Goal: Information Seeking & Learning: Find specific fact

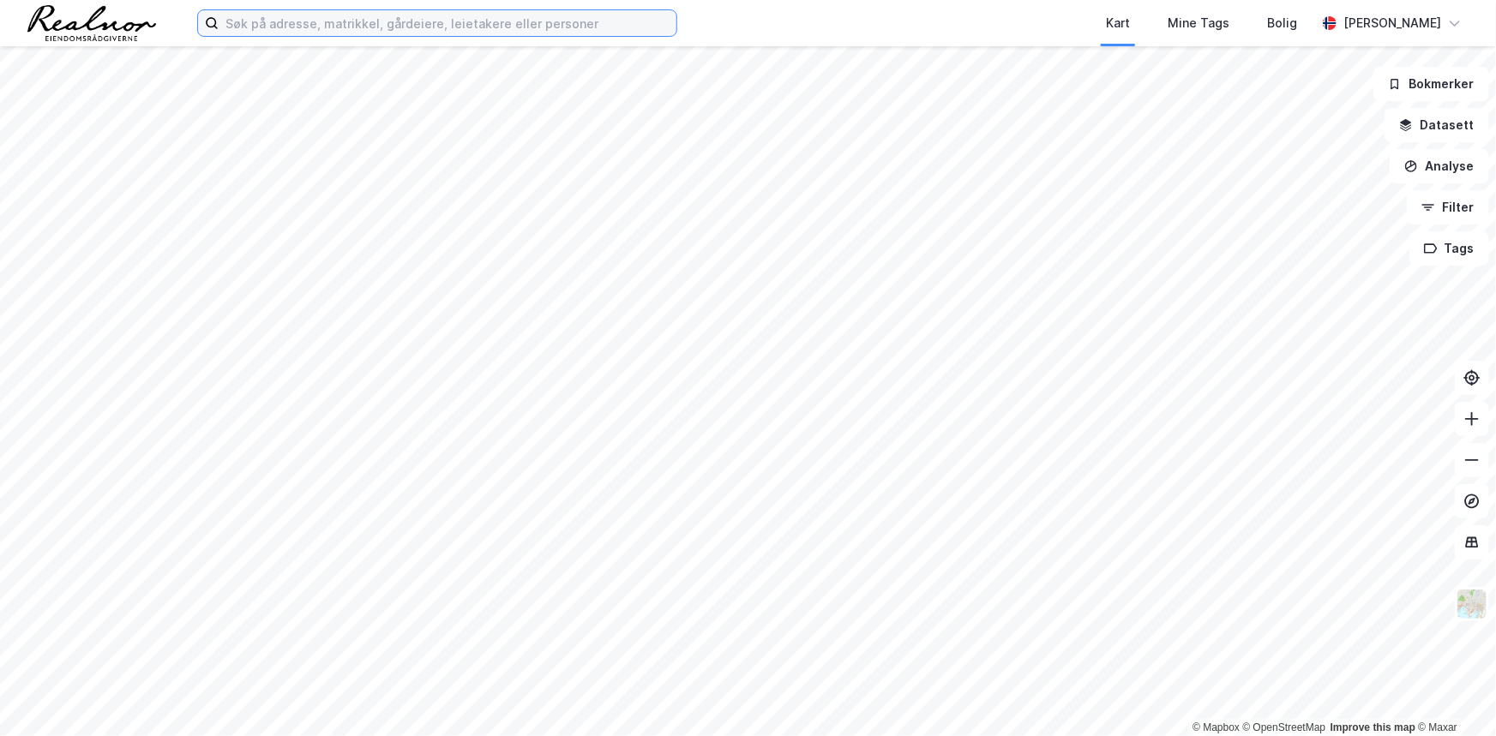
click at [392, 21] on input at bounding box center [448, 23] width 458 height 26
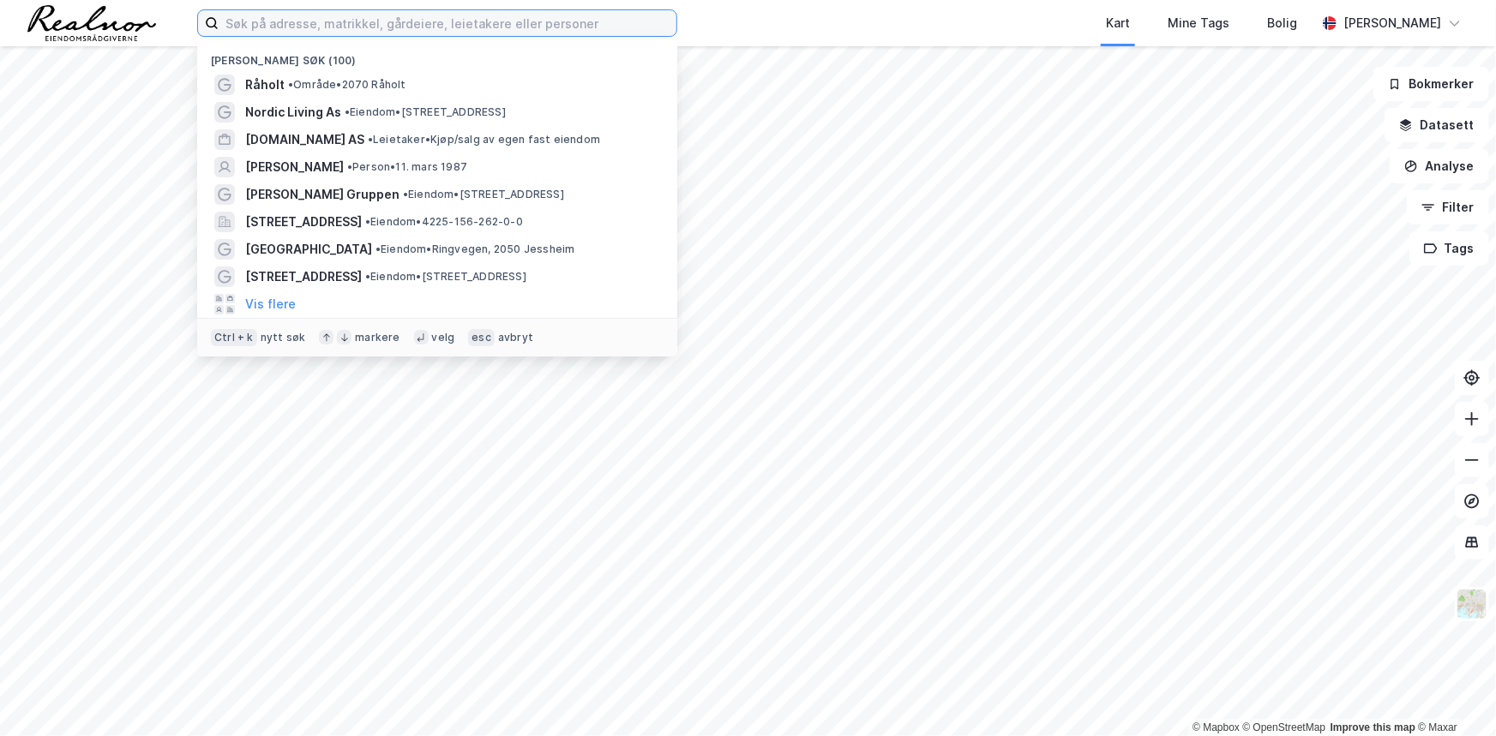
paste input "[PERSON_NAME] 138"
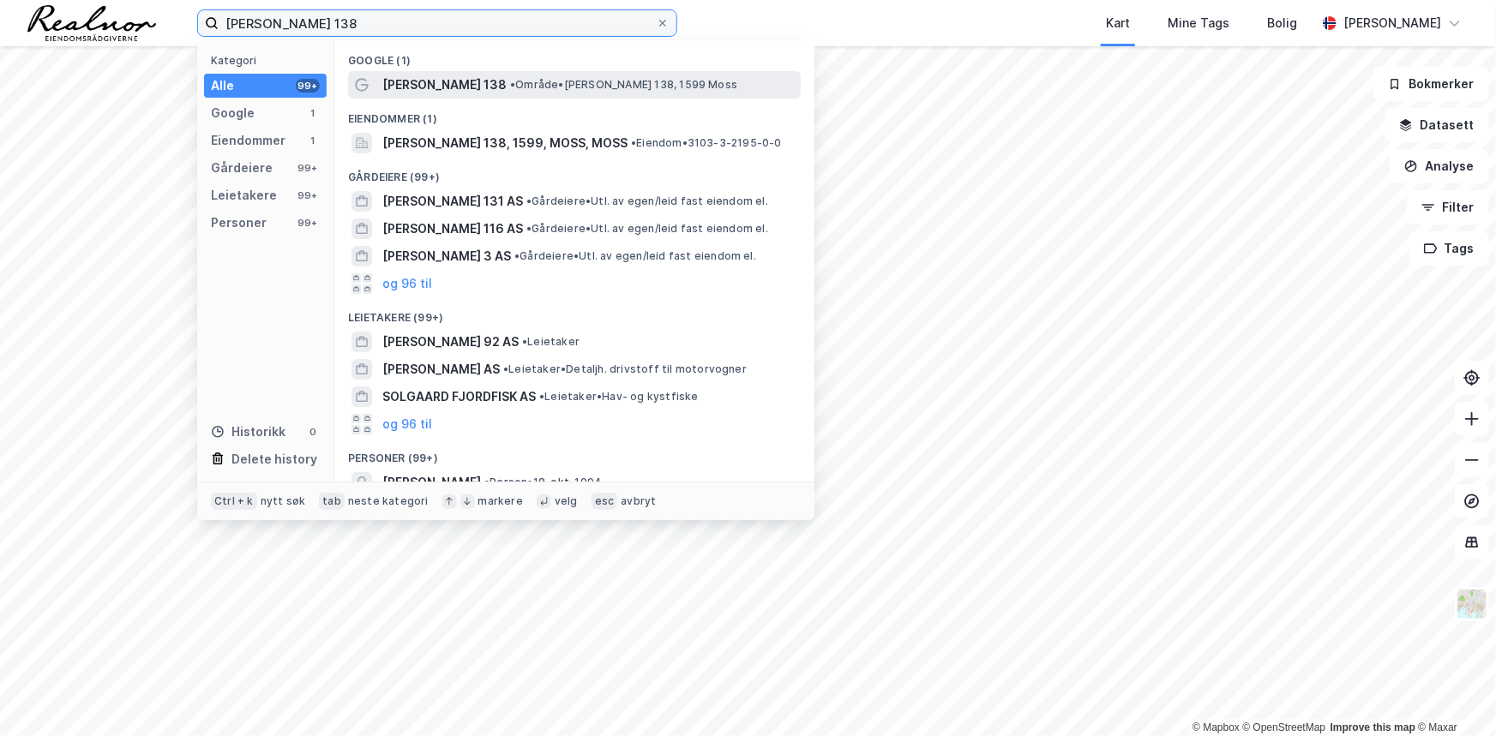
type input "[PERSON_NAME] 138"
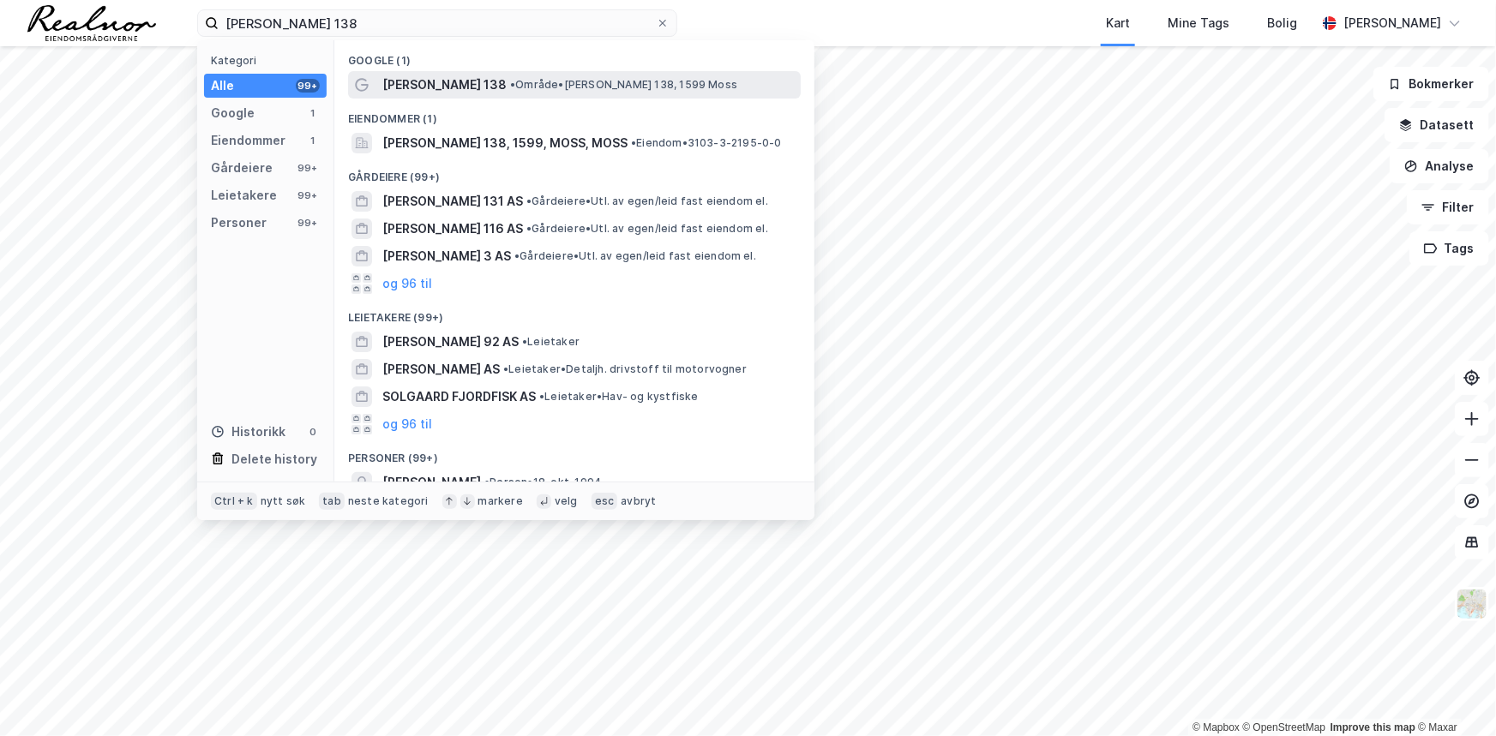
click at [534, 86] on span "• Område • Solgaard Skog 138, 1599 Moss" at bounding box center [623, 85] width 227 height 14
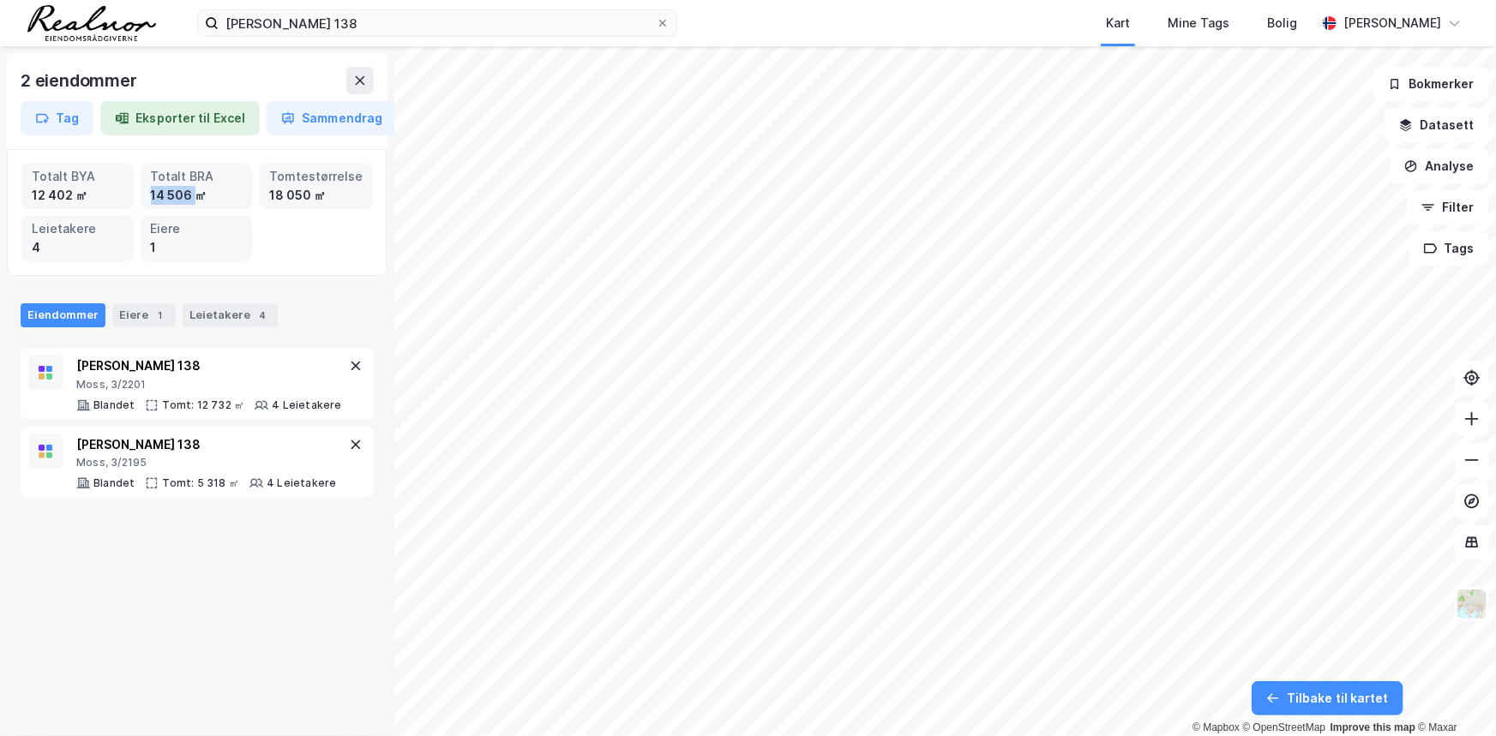
drag, startPoint x: 151, startPoint y: 197, endPoint x: 196, endPoint y: 198, distance: 45.4
click at [196, 198] on div "14 506 ㎡" at bounding box center [197, 195] width 92 height 19
click at [349, 367] on icon at bounding box center [356, 366] width 14 height 14
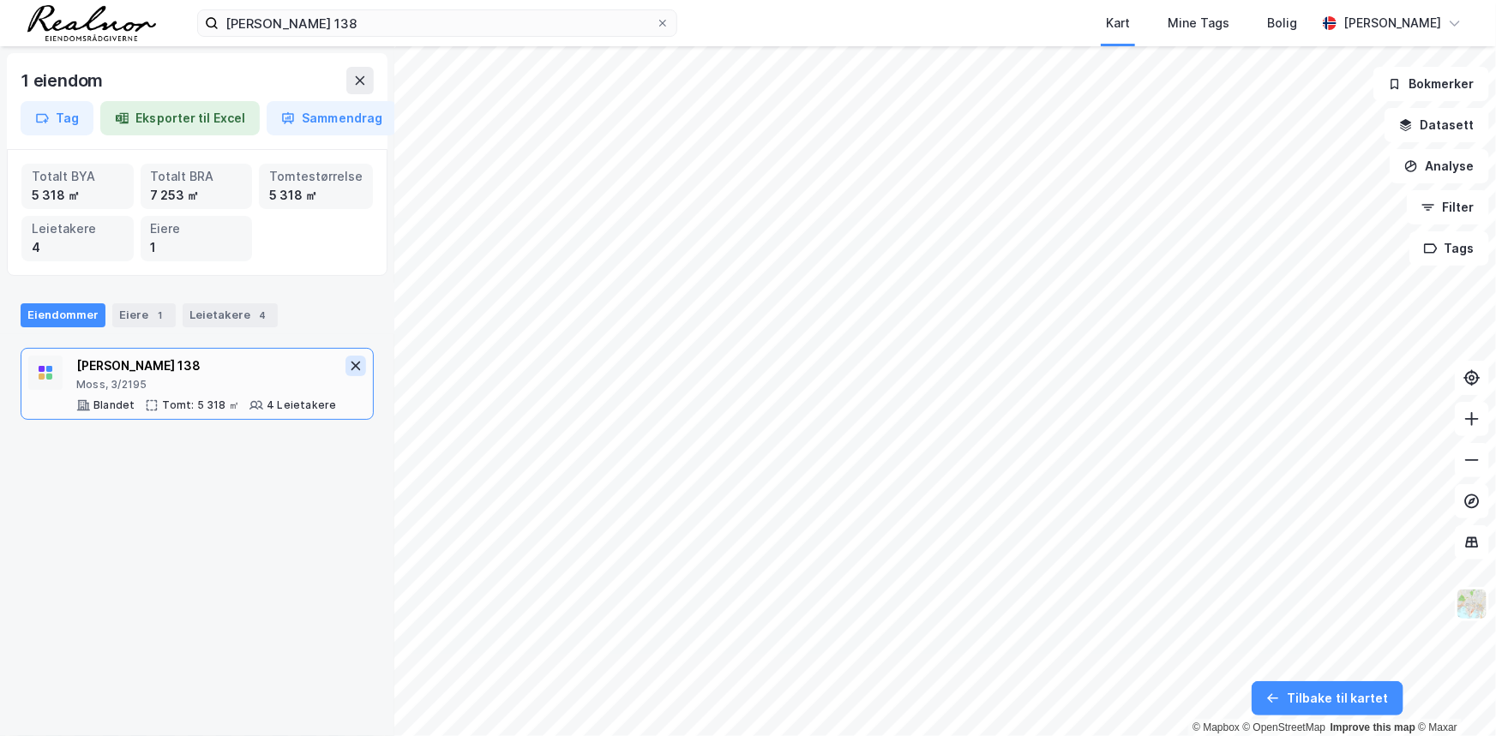
click at [349, 362] on icon at bounding box center [356, 366] width 14 height 14
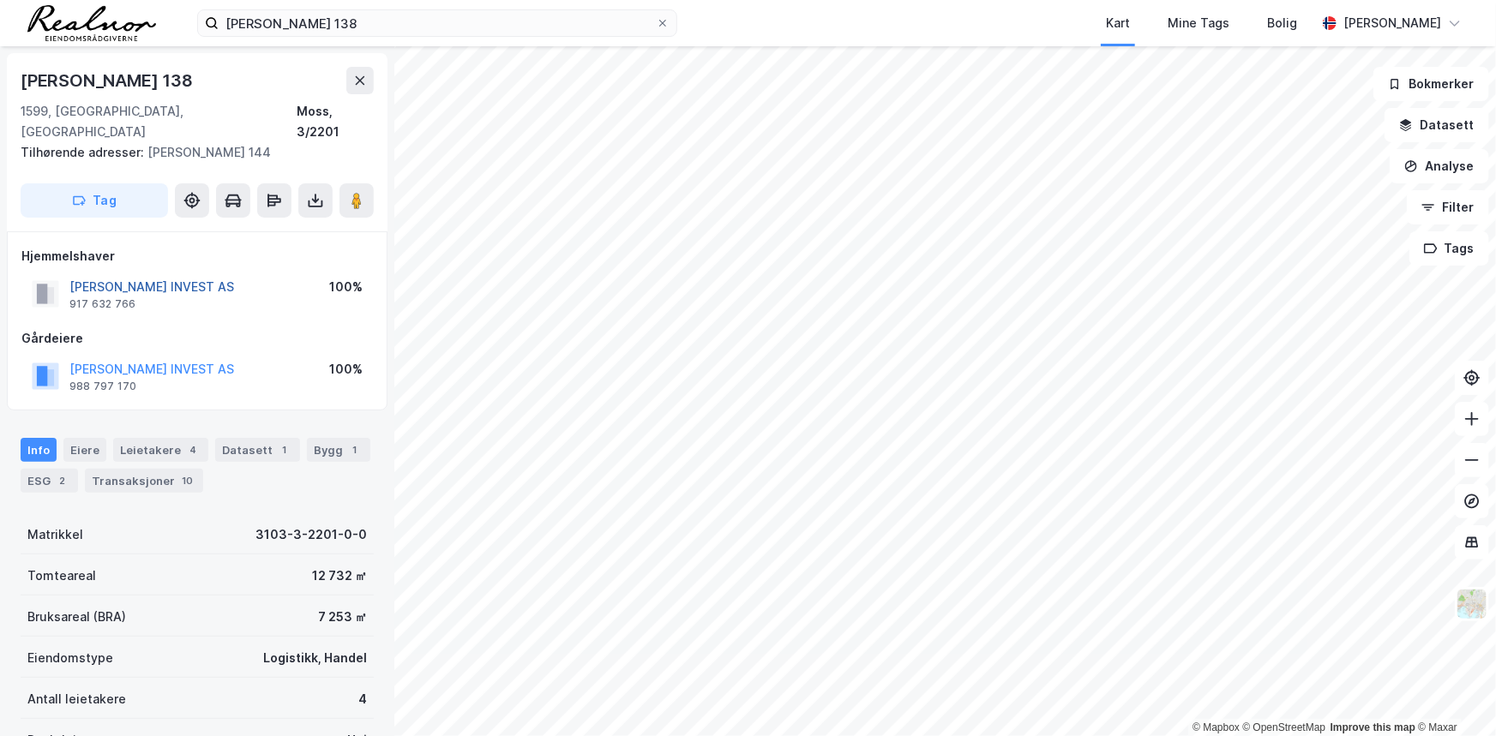
click at [0, 0] on button "SOLGAARD SKOG INVEST AS" at bounding box center [0, 0] width 0 height 0
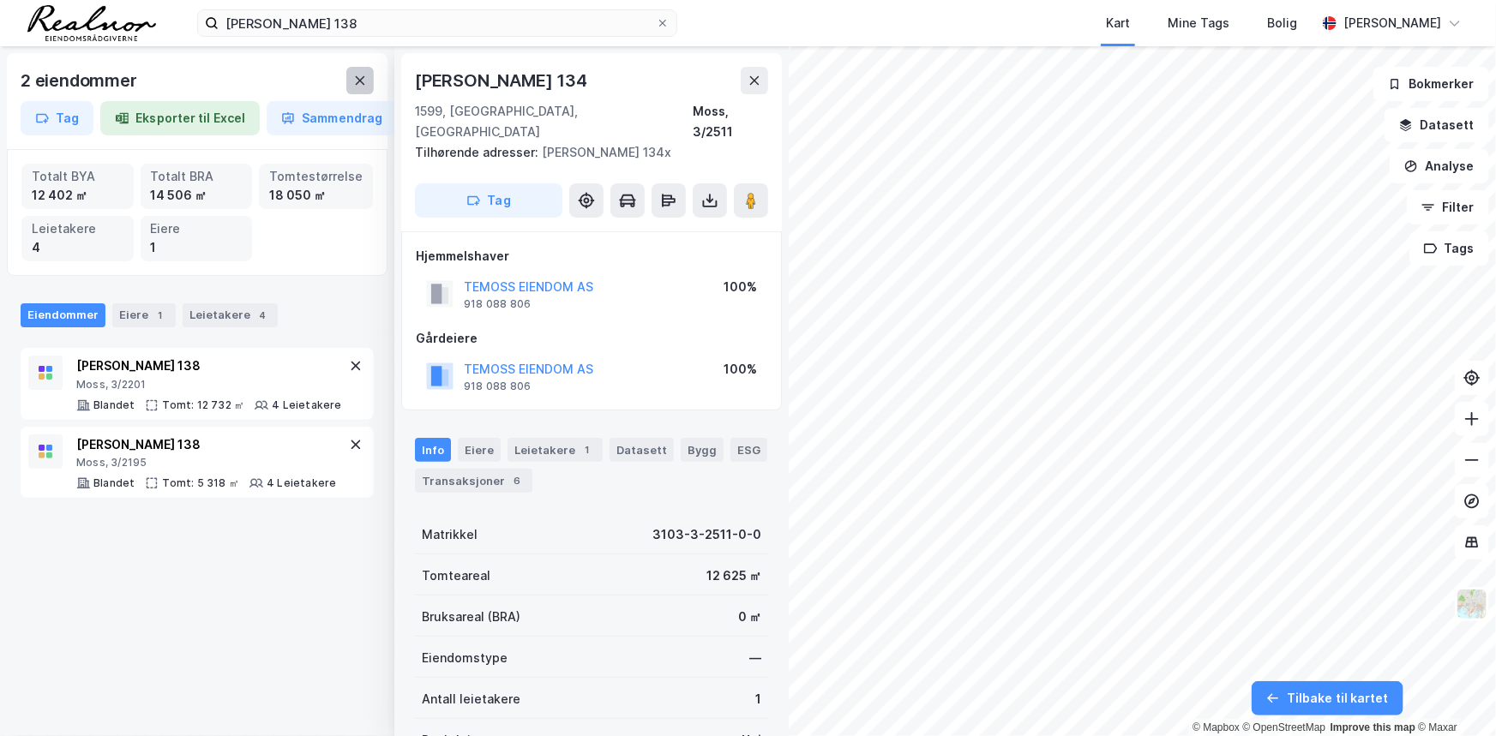
click at [367, 85] on button at bounding box center [359, 80] width 27 height 27
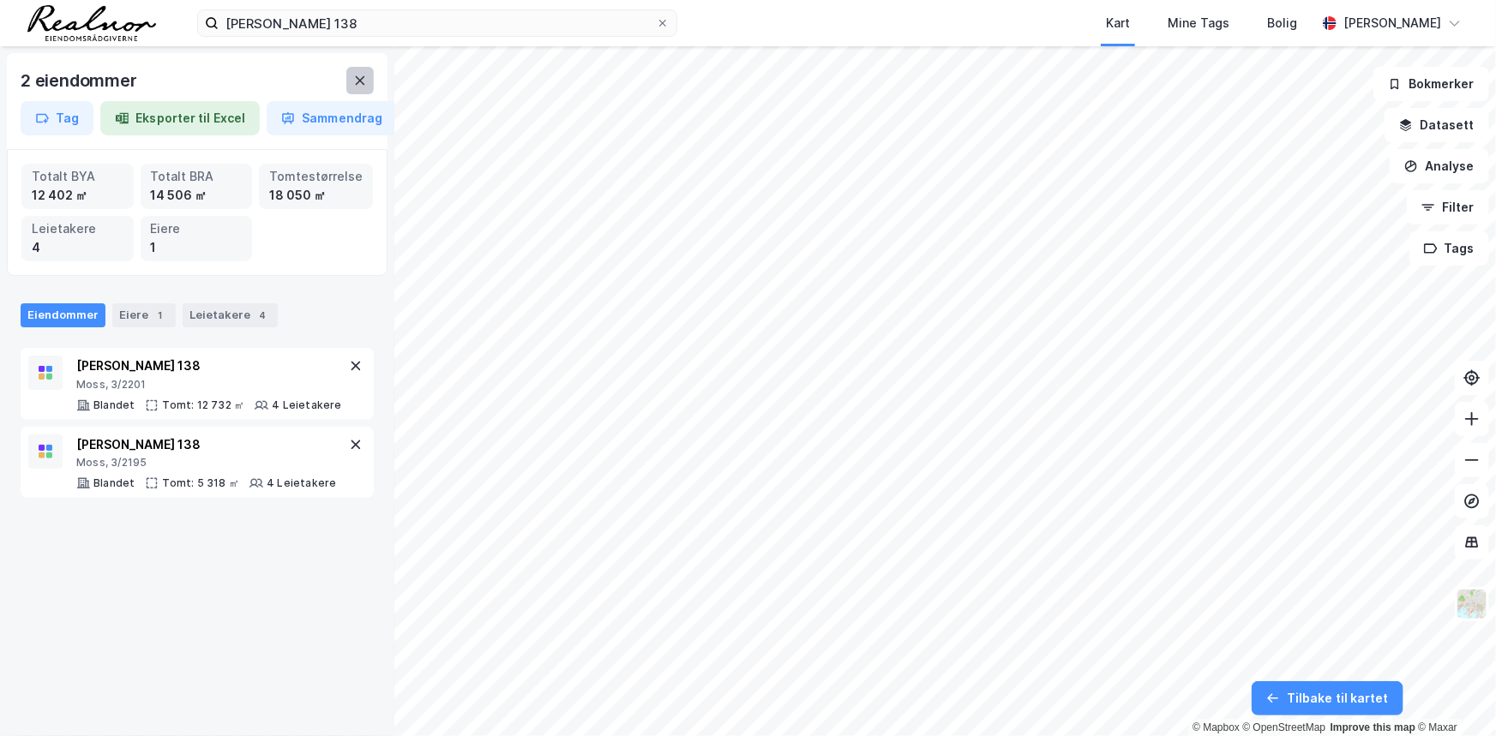
click at [366, 80] on icon at bounding box center [360, 81] width 14 height 14
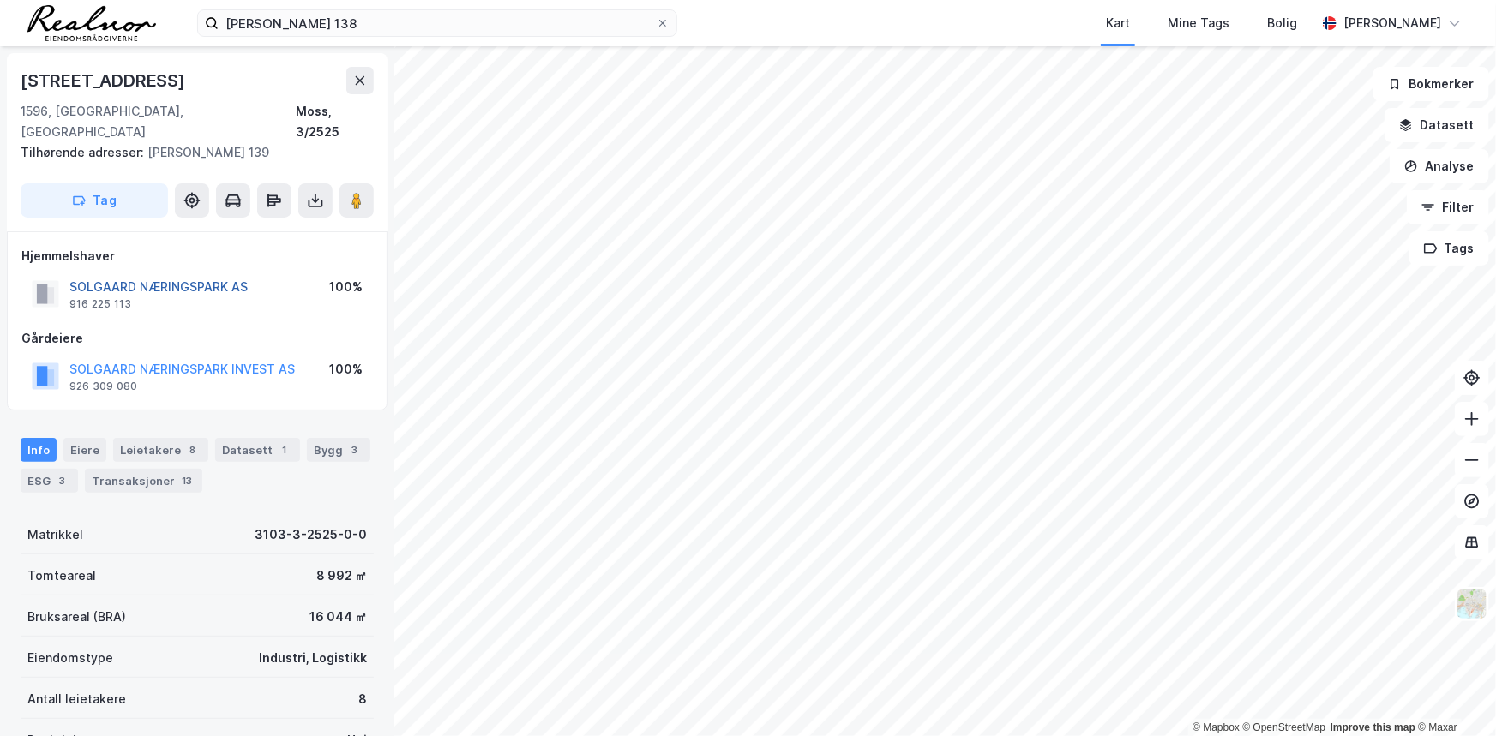
click at [0, 0] on button "SOLGAARD NÆRINGSPARK AS" at bounding box center [0, 0] width 0 height 0
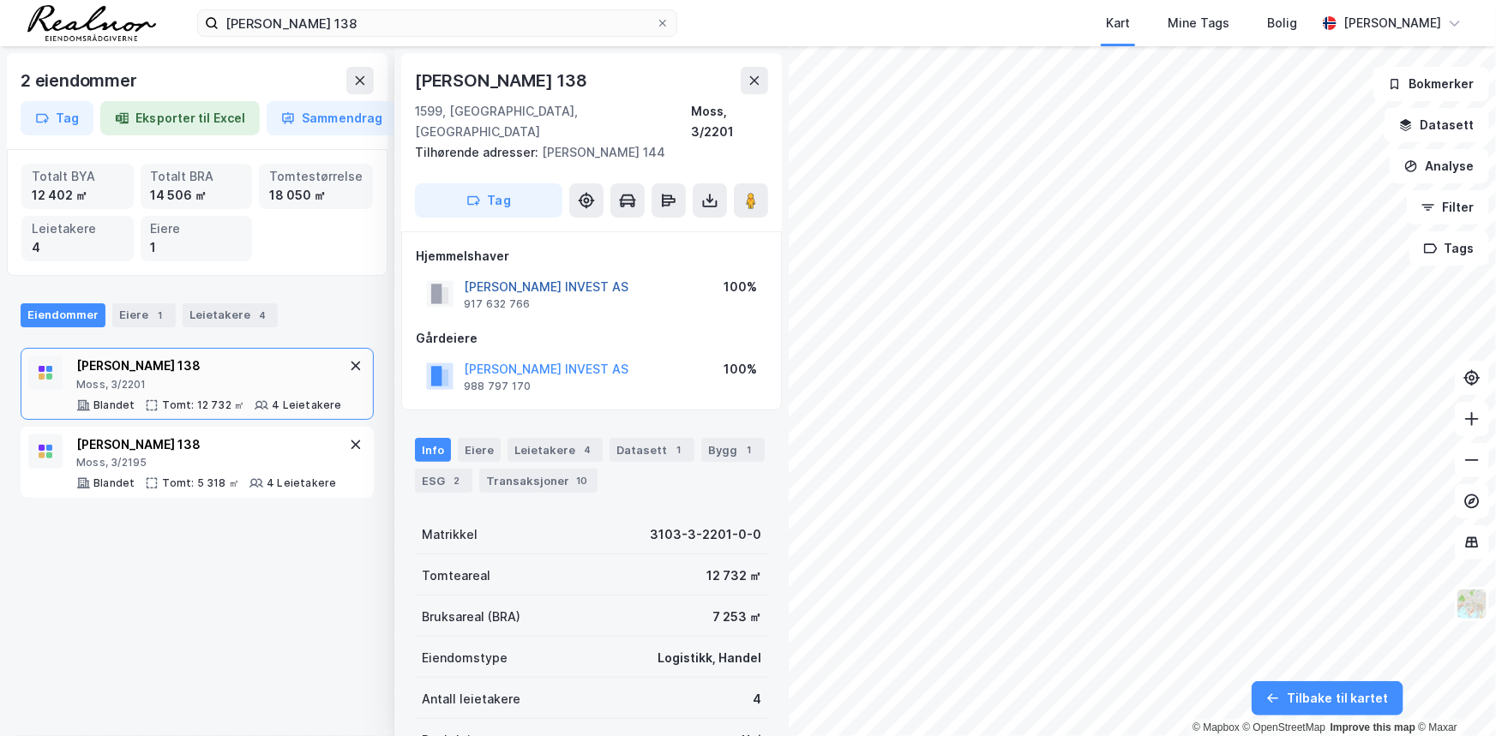
click at [0, 0] on button "SOLGAARD SKOG INVEST AS" at bounding box center [0, 0] width 0 height 0
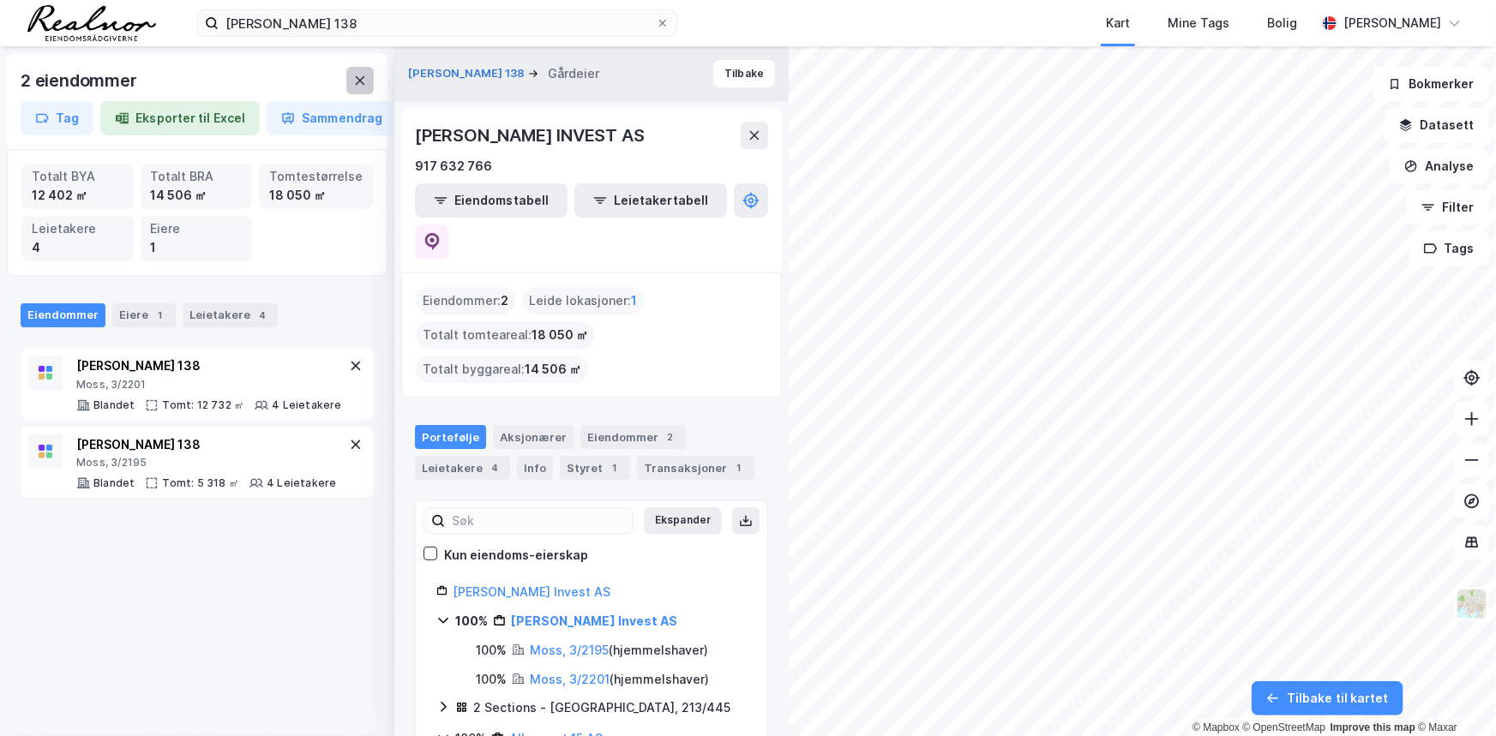
click at [359, 75] on icon at bounding box center [360, 81] width 14 height 14
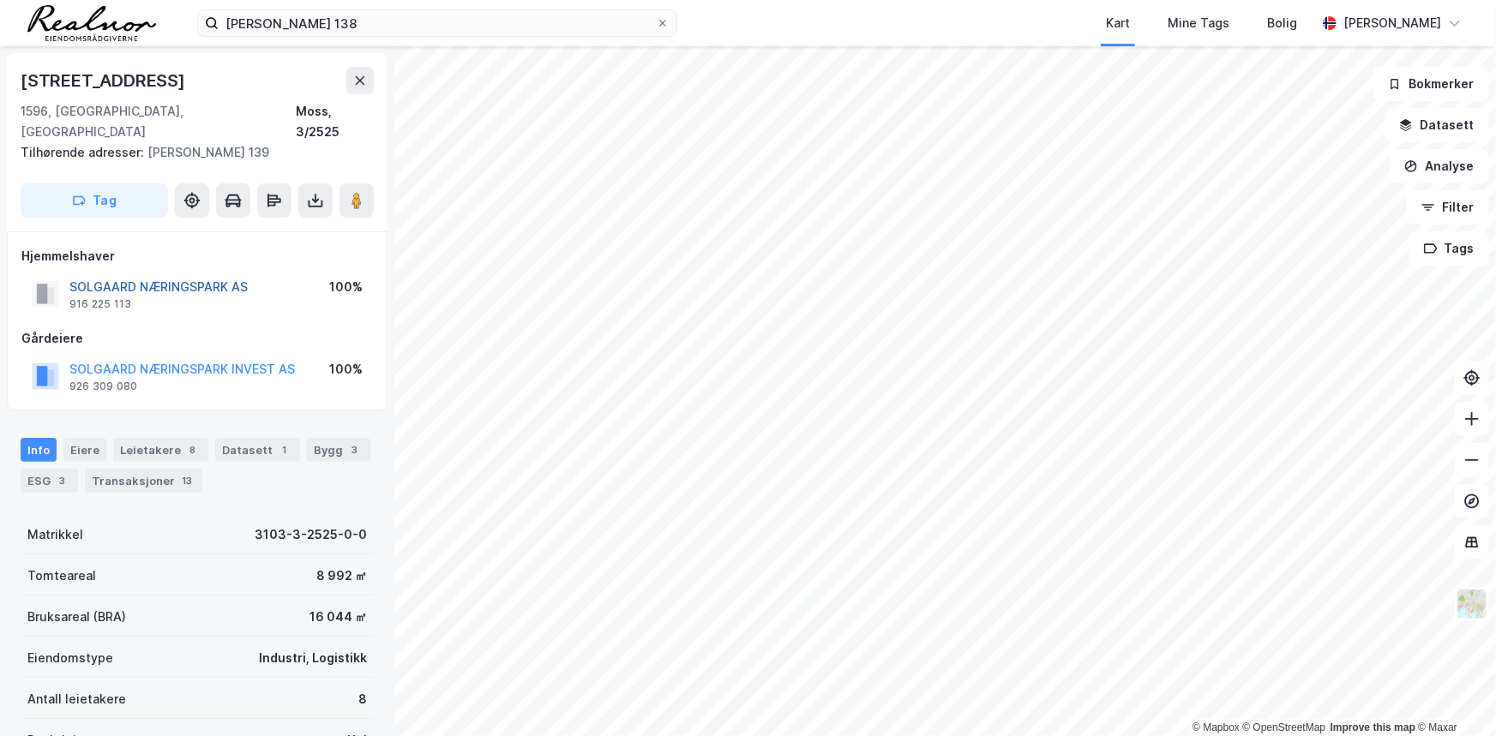
click at [0, 0] on button "SOLGAARD NÆRINGSPARK AS" at bounding box center [0, 0] width 0 height 0
click at [0, 0] on button "TEMOSS EIENDOM AS" at bounding box center [0, 0] width 0 height 0
click at [1440, 120] on button "Datasett" at bounding box center [1436, 125] width 105 height 34
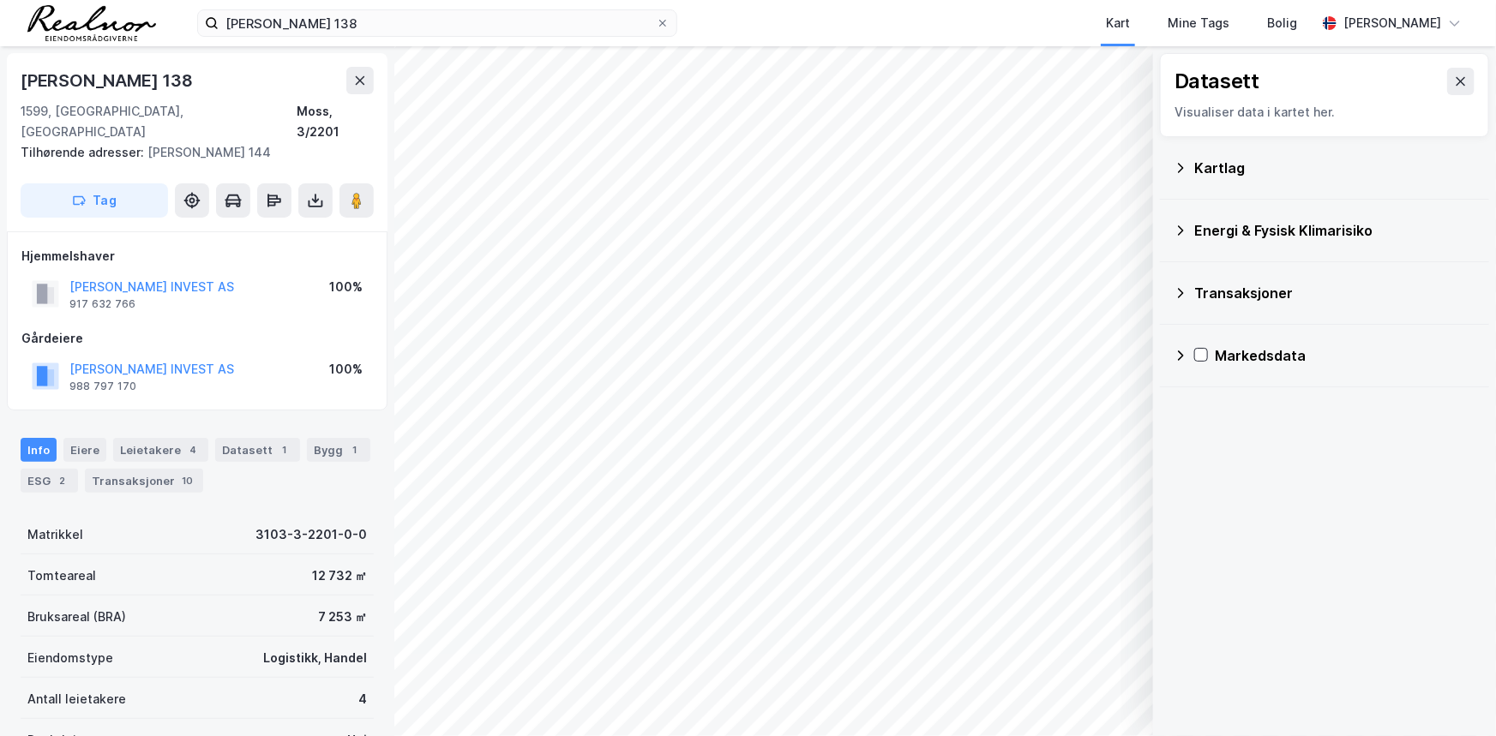
click at [1175, 170] on icon at bounding box center [1180, 168] width 14 height 14
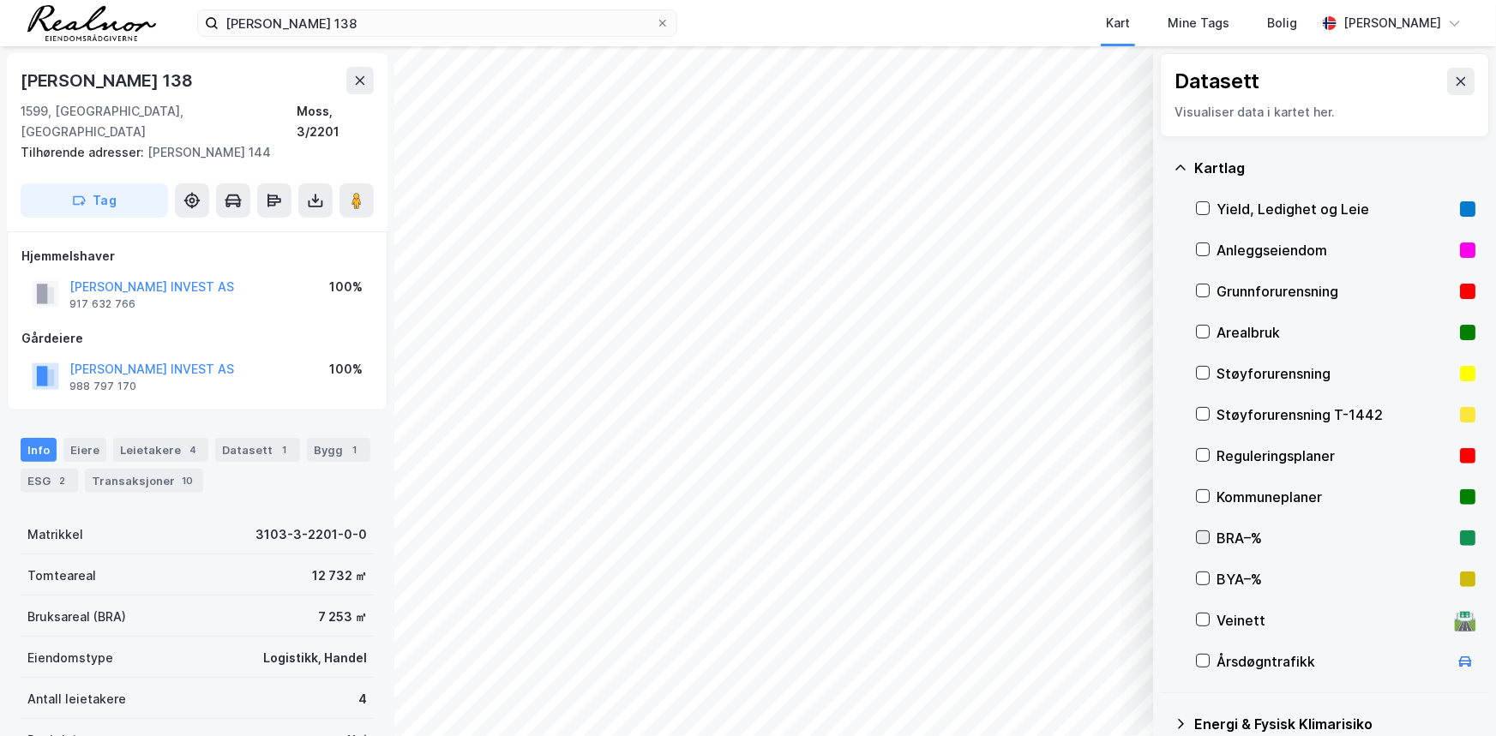
click at [1208, 537] on icon at bounding box center [1203, 537] width 12 height 12
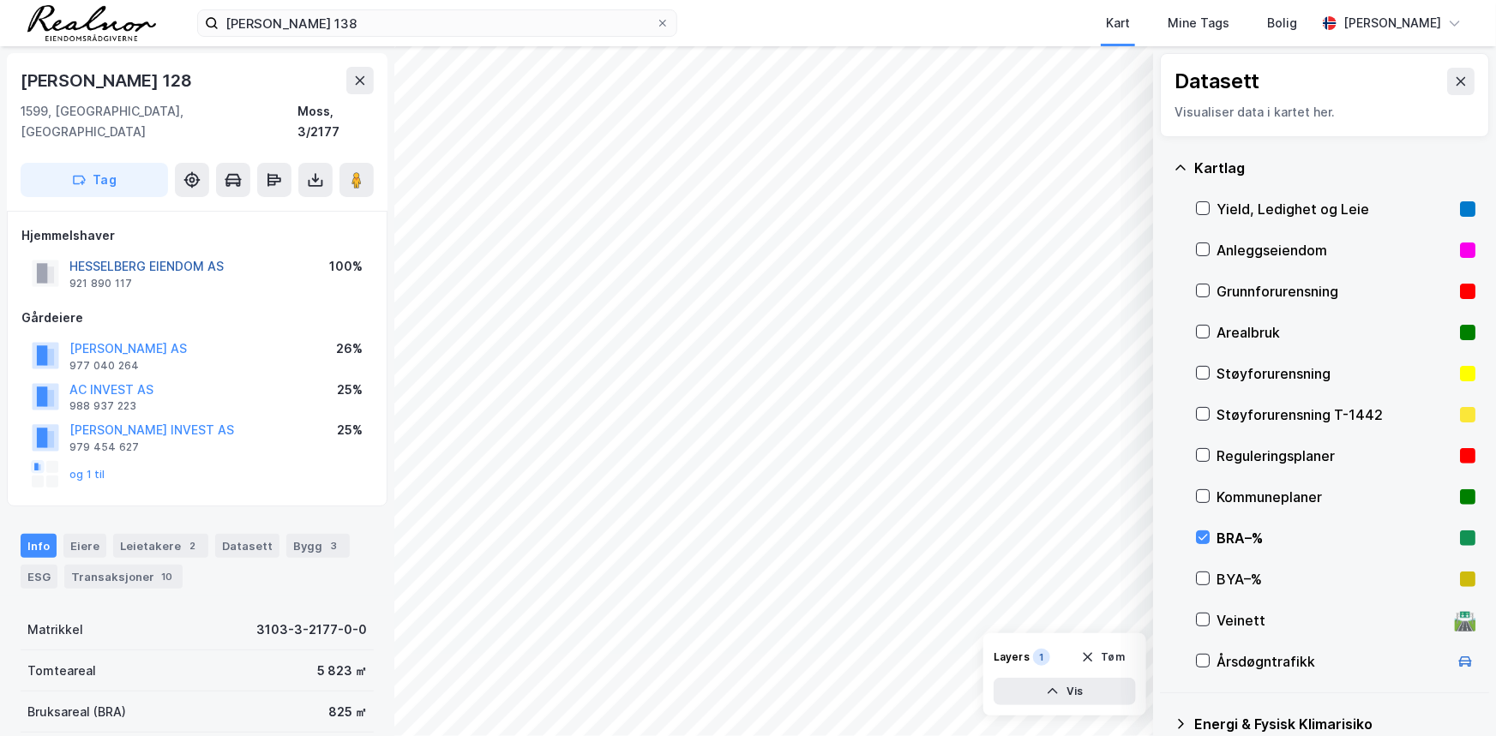
click at [0, 0] on button "HESSELBERG EIENDOM AS" at bounding box center [0, 0] width 0 height 0
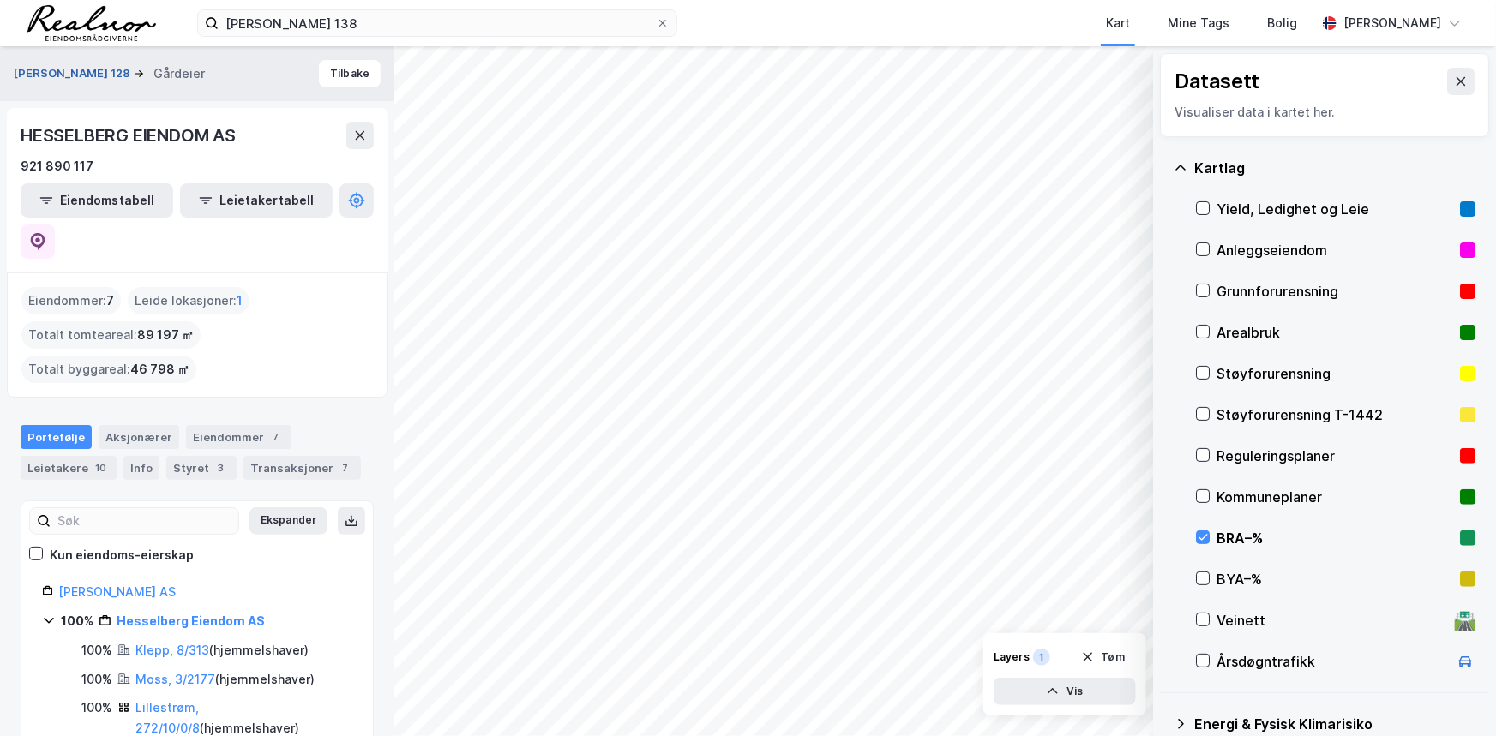
click at [73, 74] on button "Solgaard Skog 128" at bounding box center [74, 73] width 120 height 17
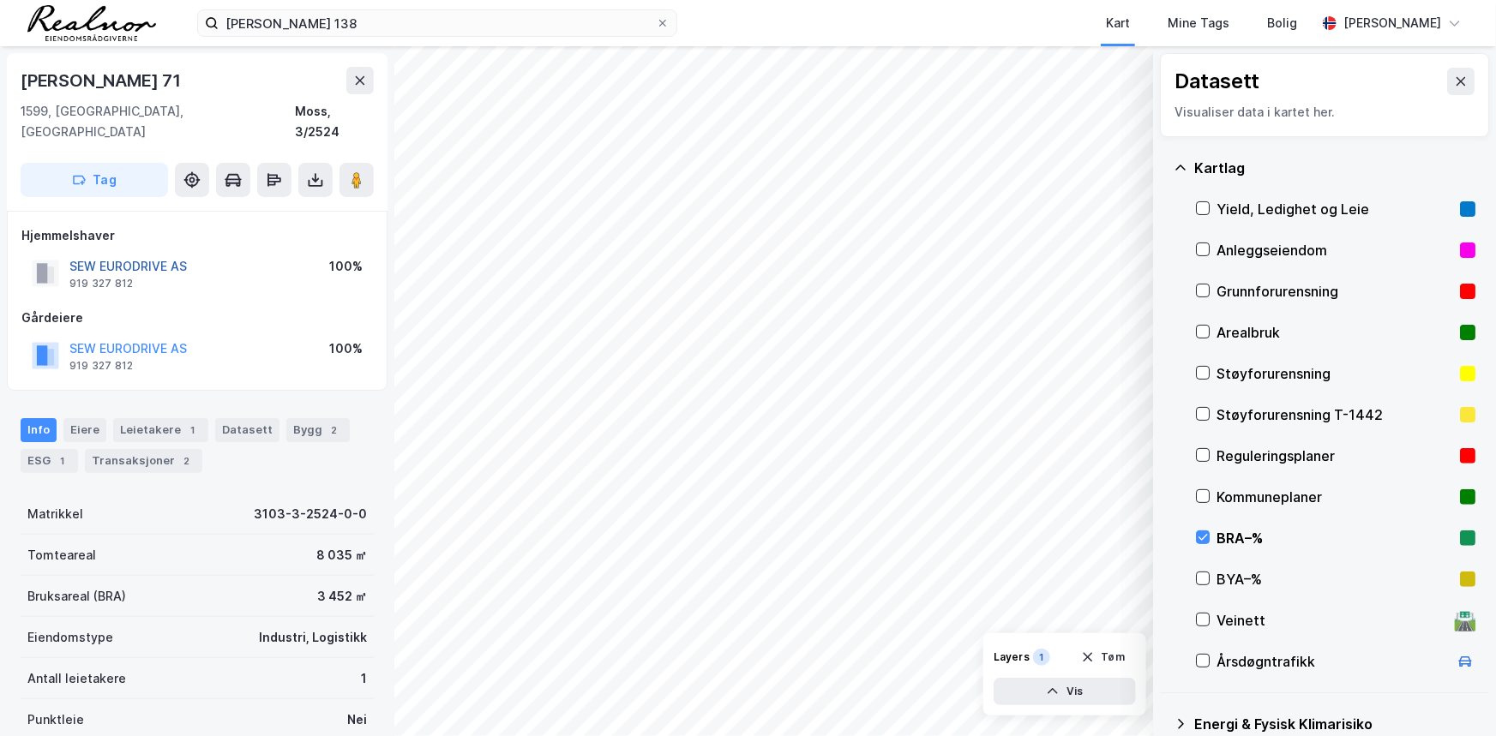
click at [0, 0] on button "SEW EURODRIVE AS" at bounding box center [0, 0] width 0 height 0
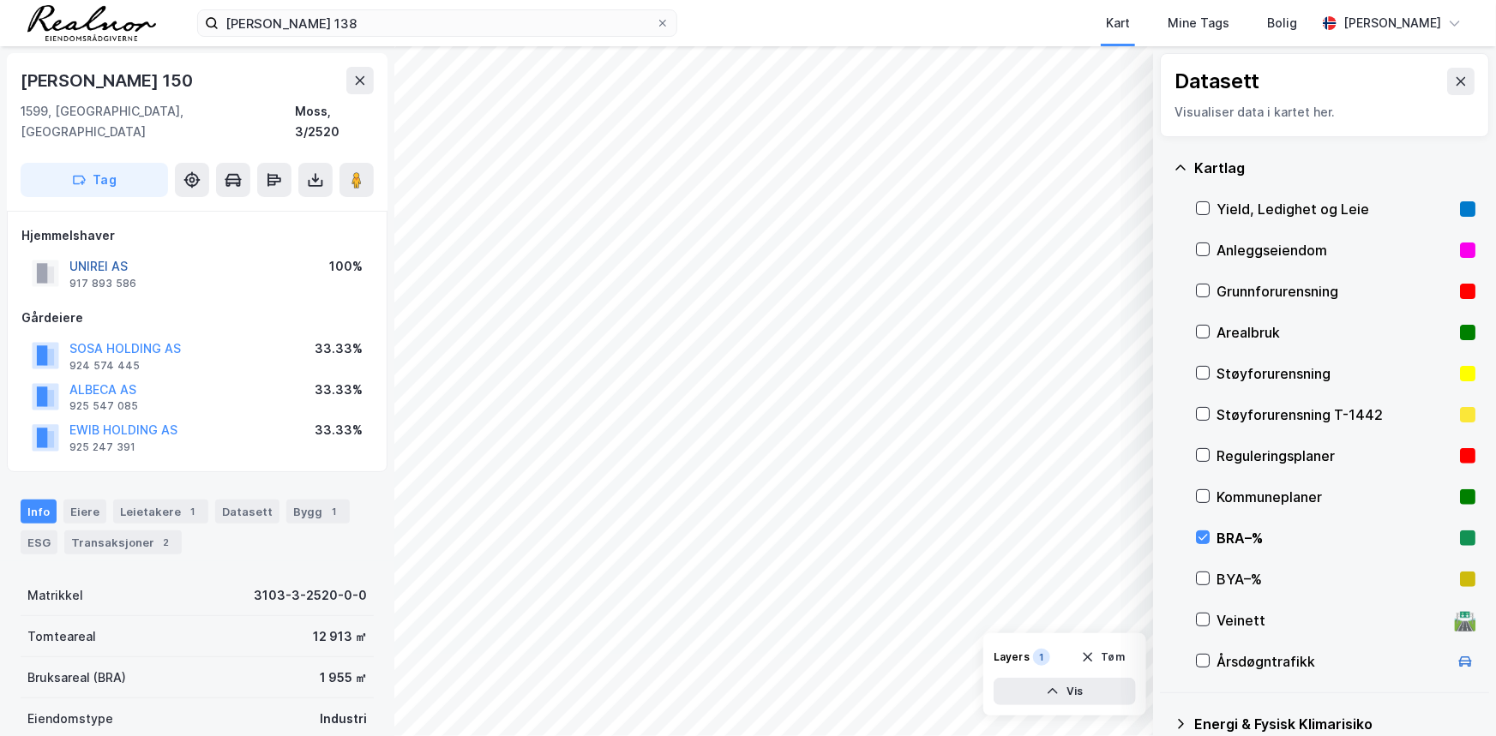
click at [0, 0] on button "UNIREI AS" at bounding box center [0, 0] width 0 height 0
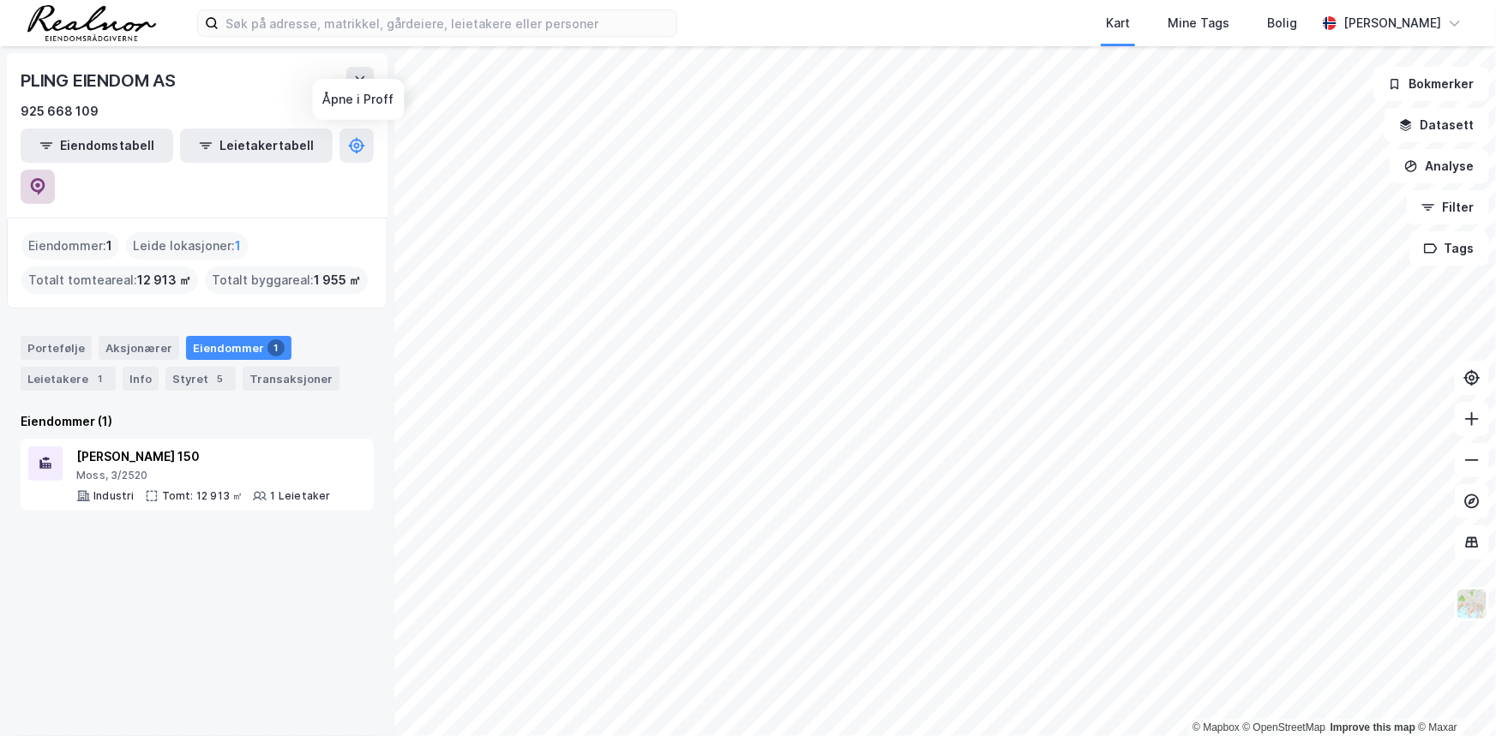
click at [55, 170] on button at bounding box center [38, 187] width 34 height 34
click at [39, 367] on div "Leietakere 1" at bounding box center [68, 379] width 95 height 24
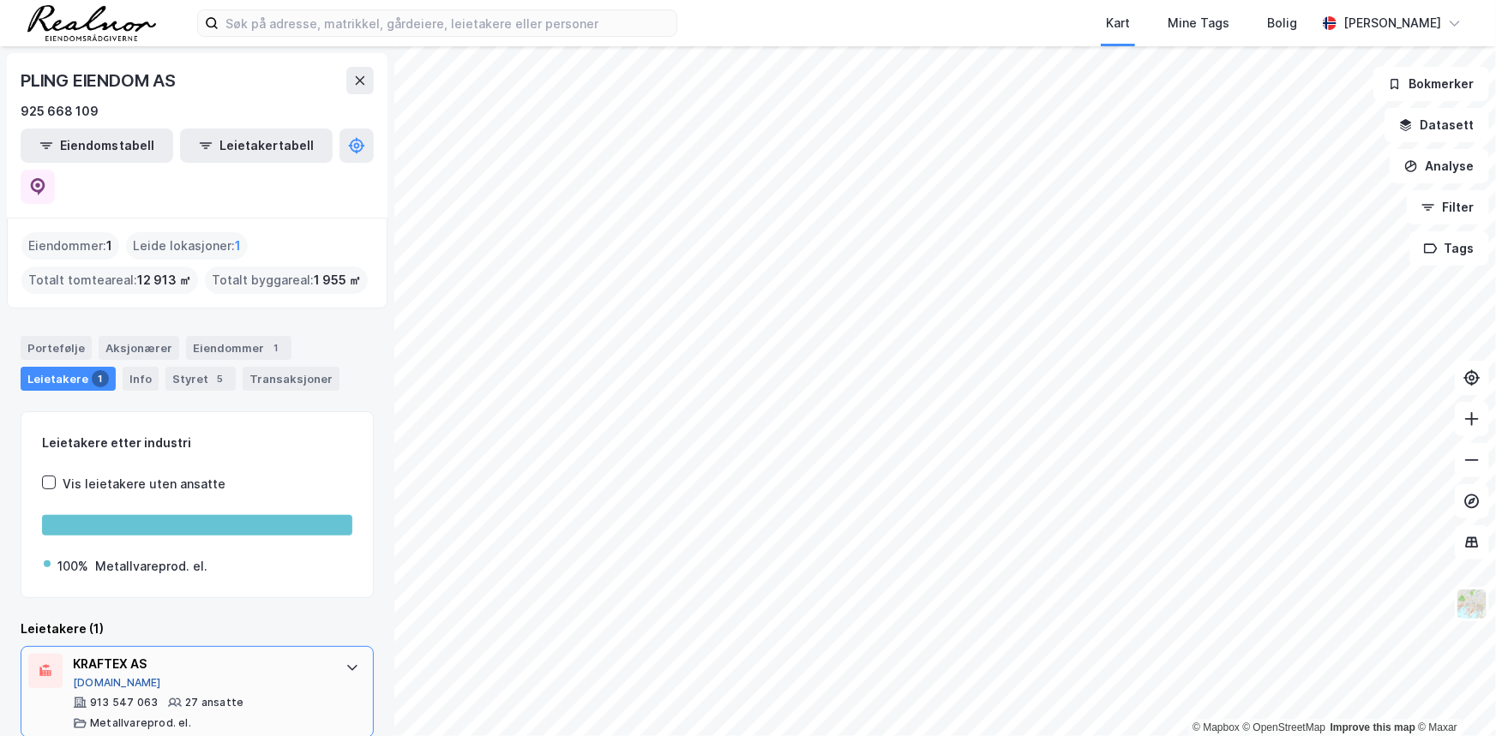
click at [81, 676] on button "Proff.no" at bounding box center [117, 683] width 88 height 14
drag, startPoint x: 129, startPoint y: 237, endPoint x: 143, endPoint y: 237, distance: 13.7
click at [143, 267] on div "Totalt tomteareal : 12 913 ㎡" at bounding box center [109, 280] width 177 height 27
drag, startPoint x: 23, startPoint y: 79, endPoint x: 52, endPoint y: 78, distance: 29.2
click at [52, 78] on div "PLING EIENDOM AS" at bounding box center [100, 80] width 159 height 27
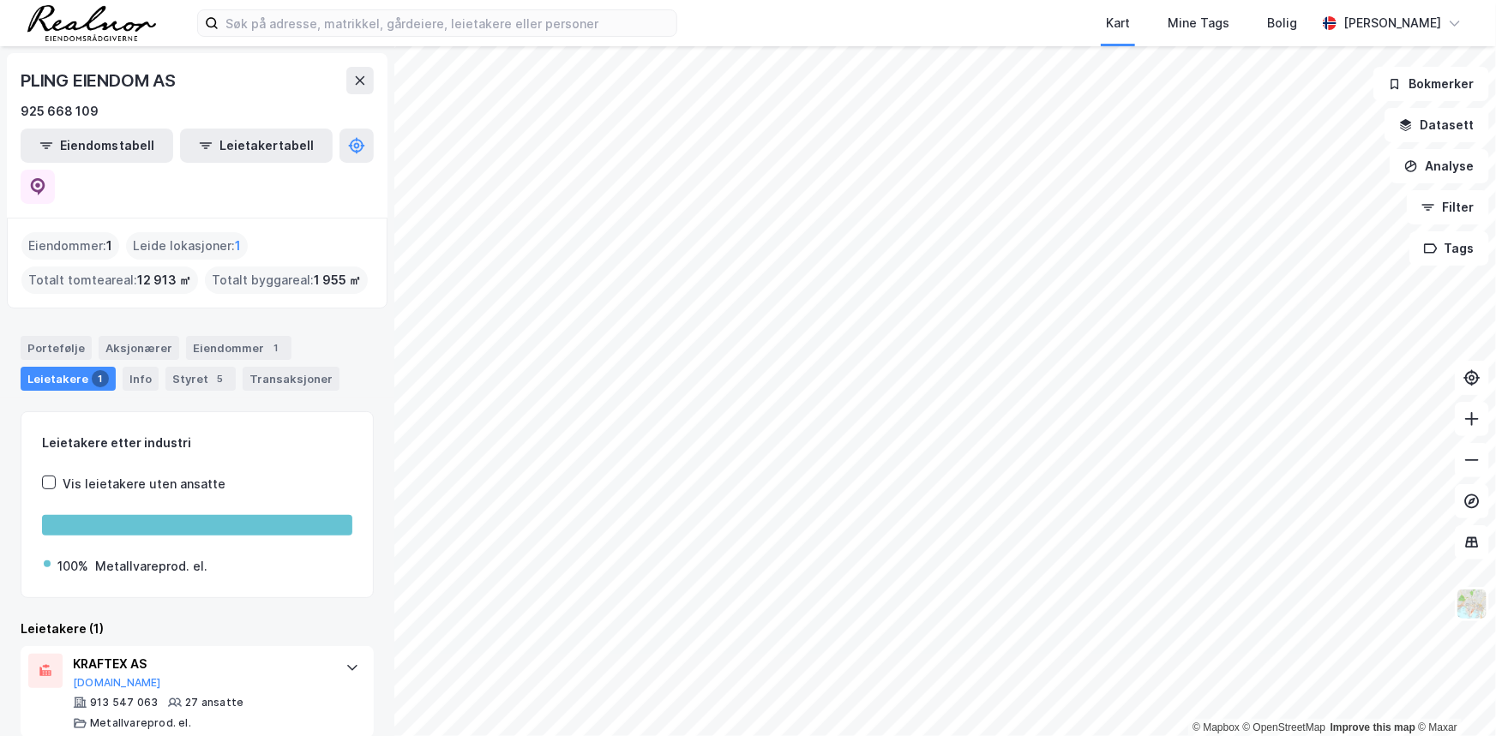
click at [75, 78] on div "PLING EIENDOM AS" at bounding box center [100, 80] width 159 height 27
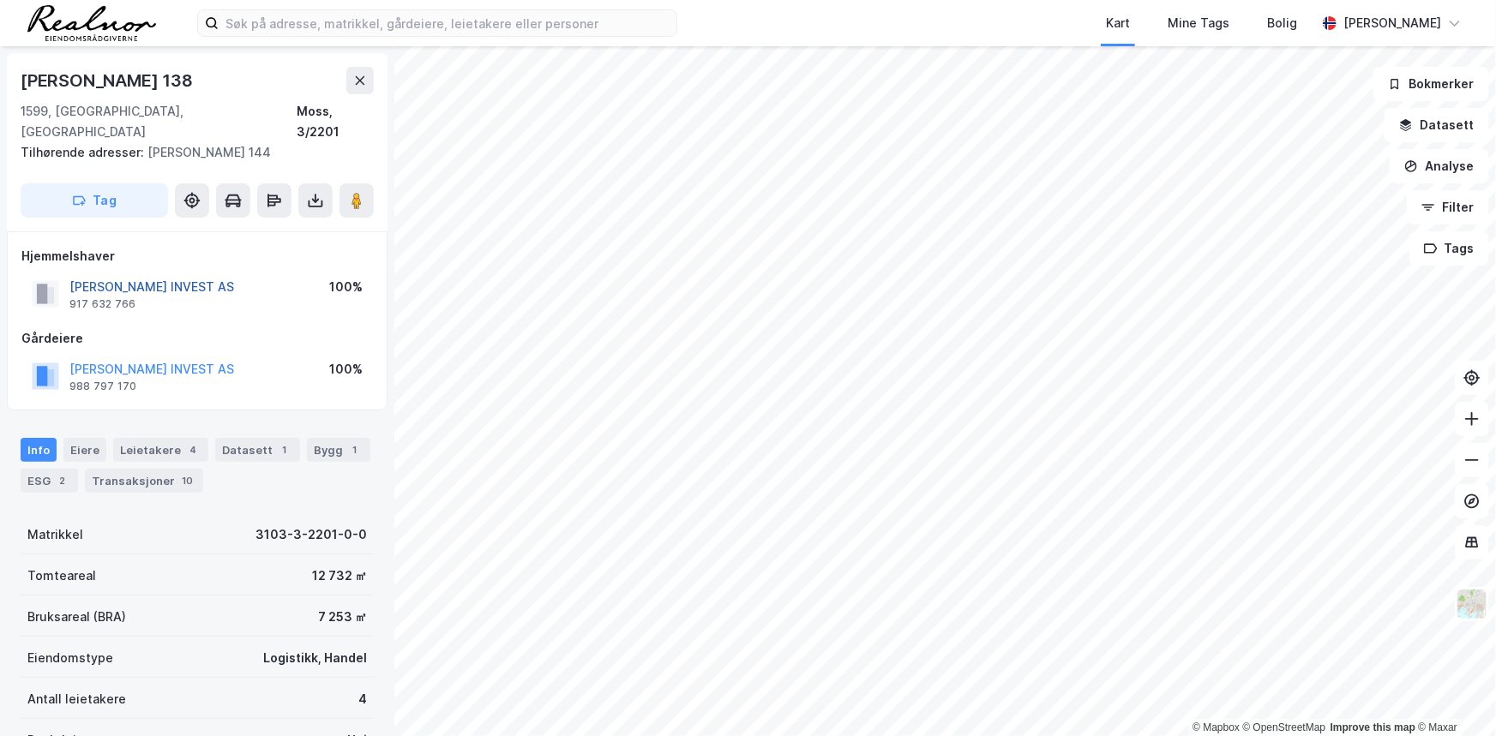
click at [0, 0] on button "SOLGAARD SKOG INVEST AS" at bounding box center [0, 0] width 0 height 0
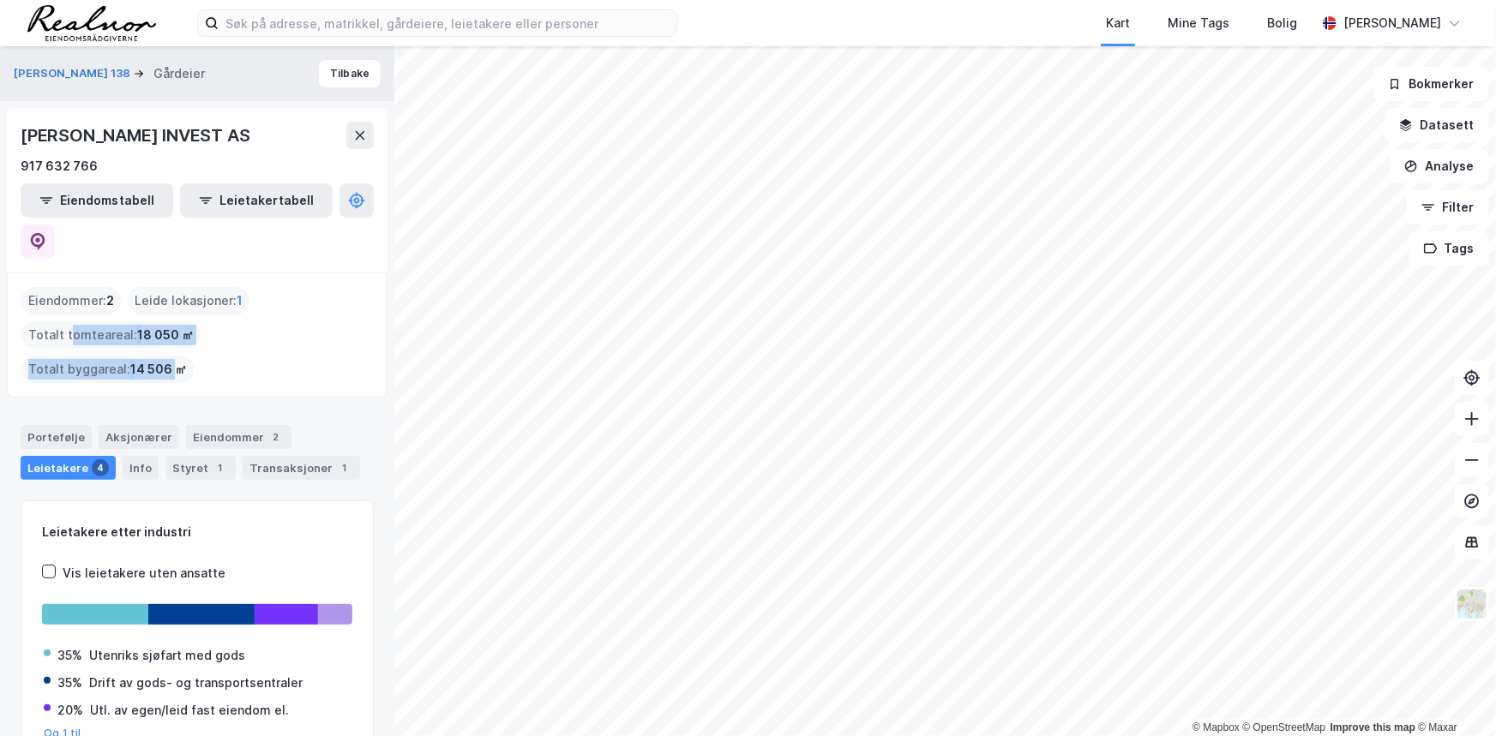
drag, startPoint x: 69, startPoint y: 297, endPoint x: 355, endPoint y: 300, distance: 286.3
click at [355, 300] on div "Eiendommer : 2 Leide lokasjoner : 1 Totalt tomteareal : 18 050 ㎡ Totalt byggare…" at bounding box center [196, 335] width 351 height 96
click at [130, 321] on div "Totalt tomteareal : 18 050 ㎡" at bounding box center [110, 334] width 179 height 27
click at [131, 321] on div "Totalt tomteareal : 18 050 ㎡" at bounding box center [110, 334] width 179 height 27
click at [62, 425] on div "Portefølje" at bounding box center [56, 437] width 71 height 24
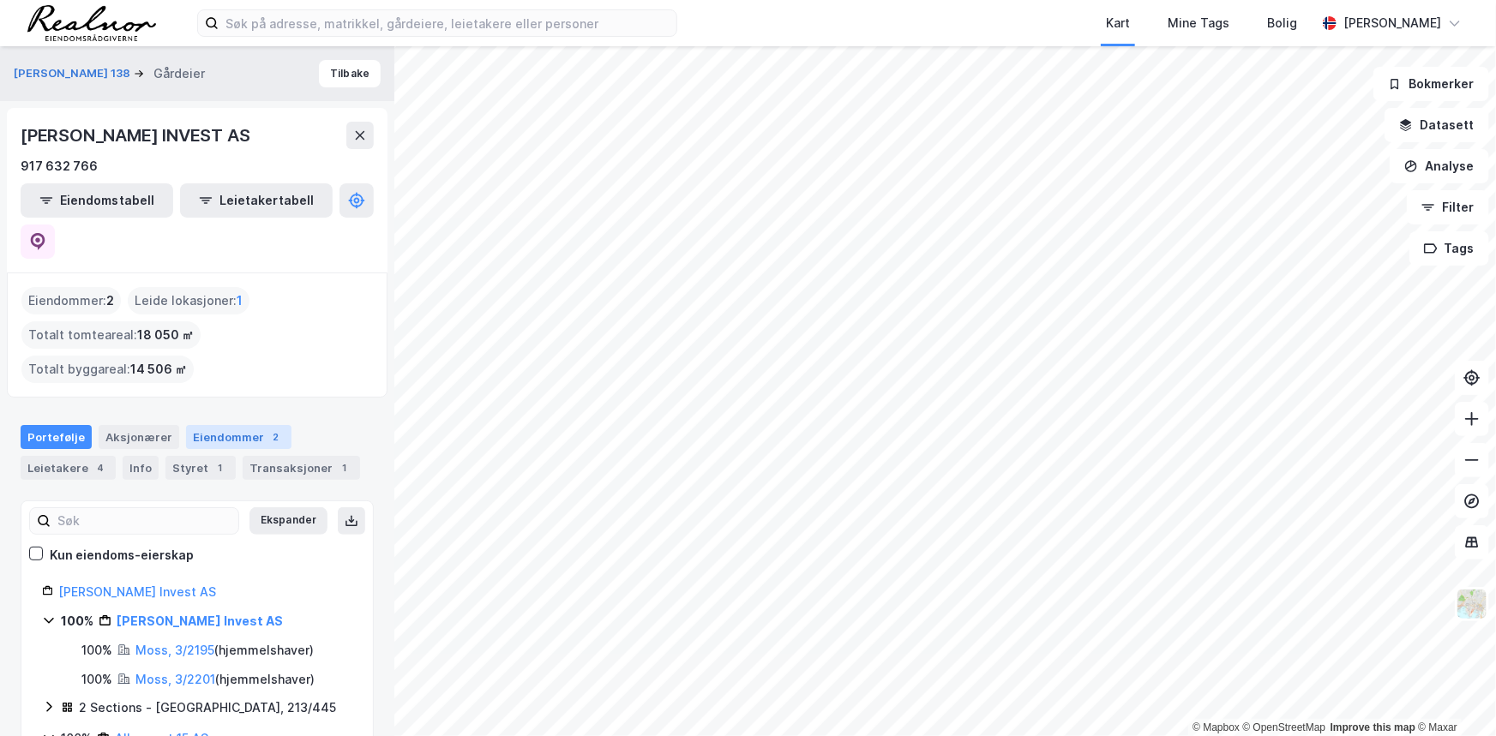
drag, startPoint x: 230, startPoint y: 357, endPoint x: 275, endPoint y: 353, distance: 45.6
click at [231, 425] on div "Eiendommer 2" at bounding box center [238, 437] width 105 height 24
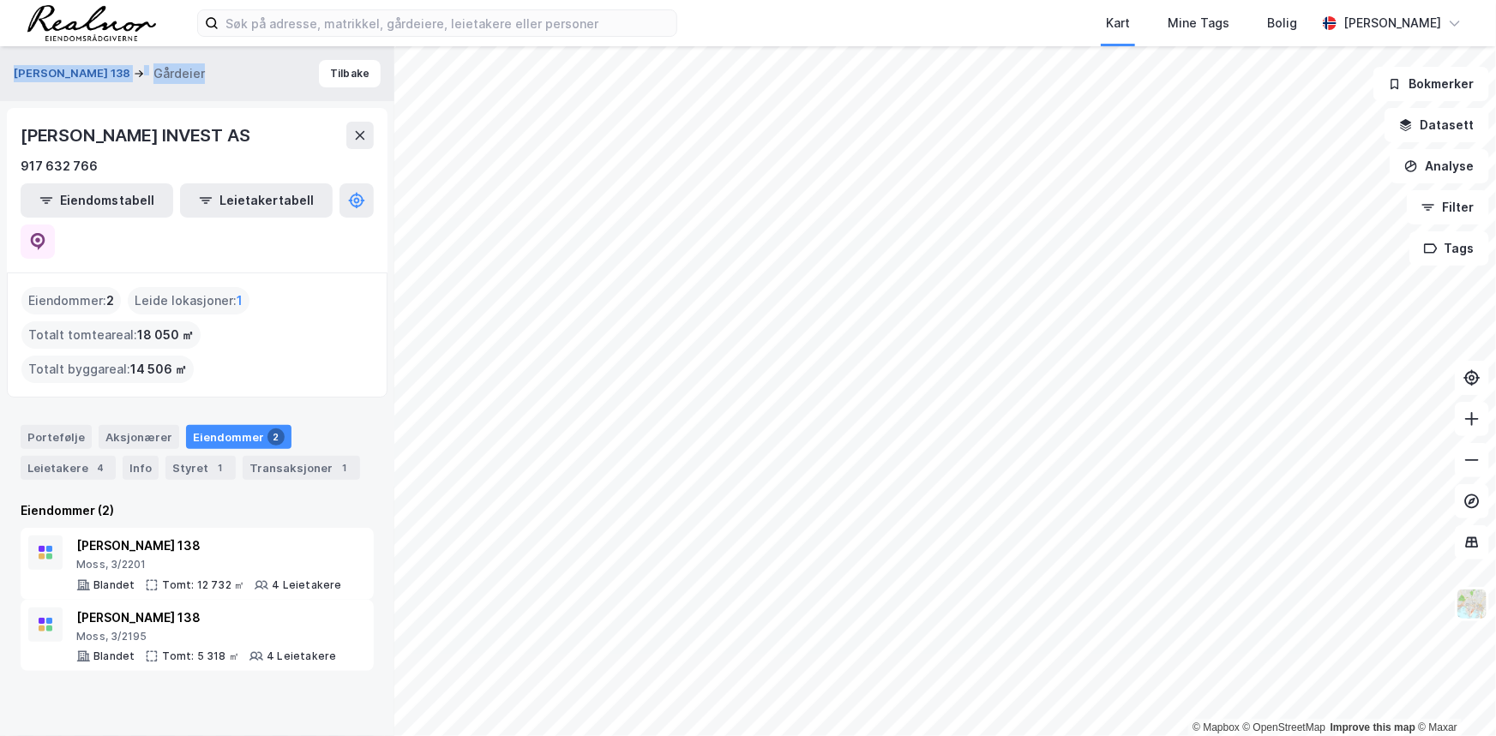
drag, startPoint x: 195, startPoint y: 76, endPoint x: 14, endPoint y: 80, distance: 181.8
click at [14, 80] on div "Solgaard Skog 138 Gårdeier" at bounding box center [116, 73] width 205 height 21
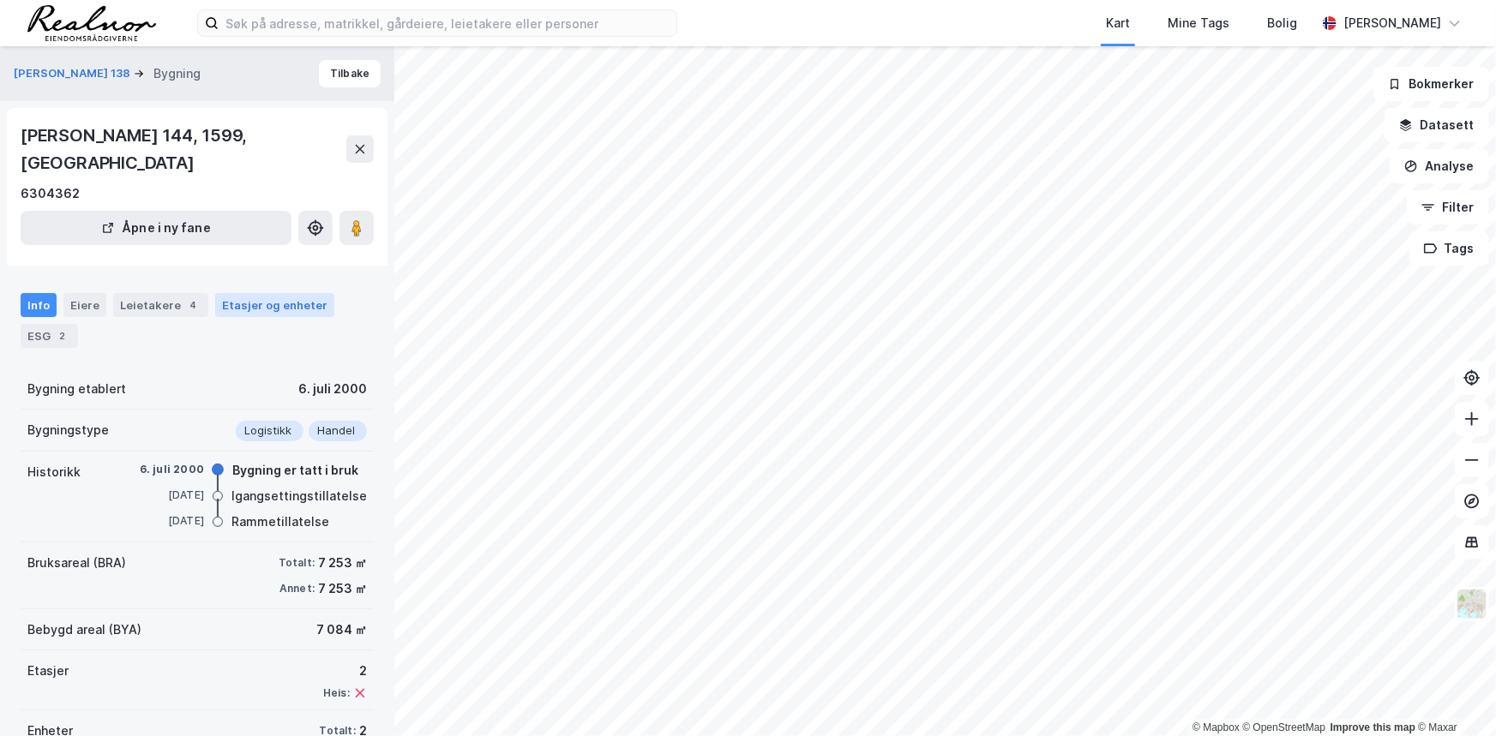
click at [266, 297] on div "Etasjer og enheter" at bounding box center [274, 304] width 105 height 15
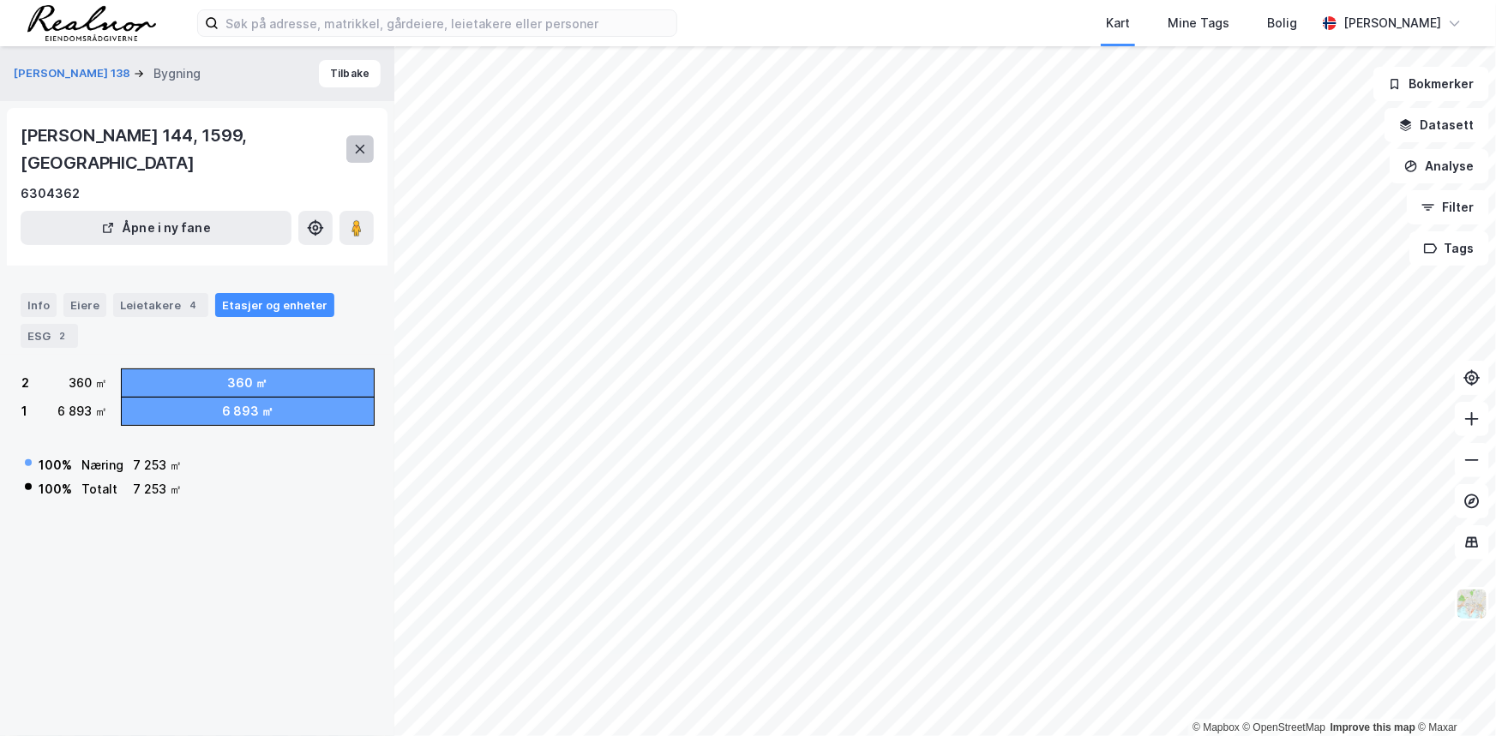
click at [360, 142] on icon at bounding box center [360, 149] width 14 height 14
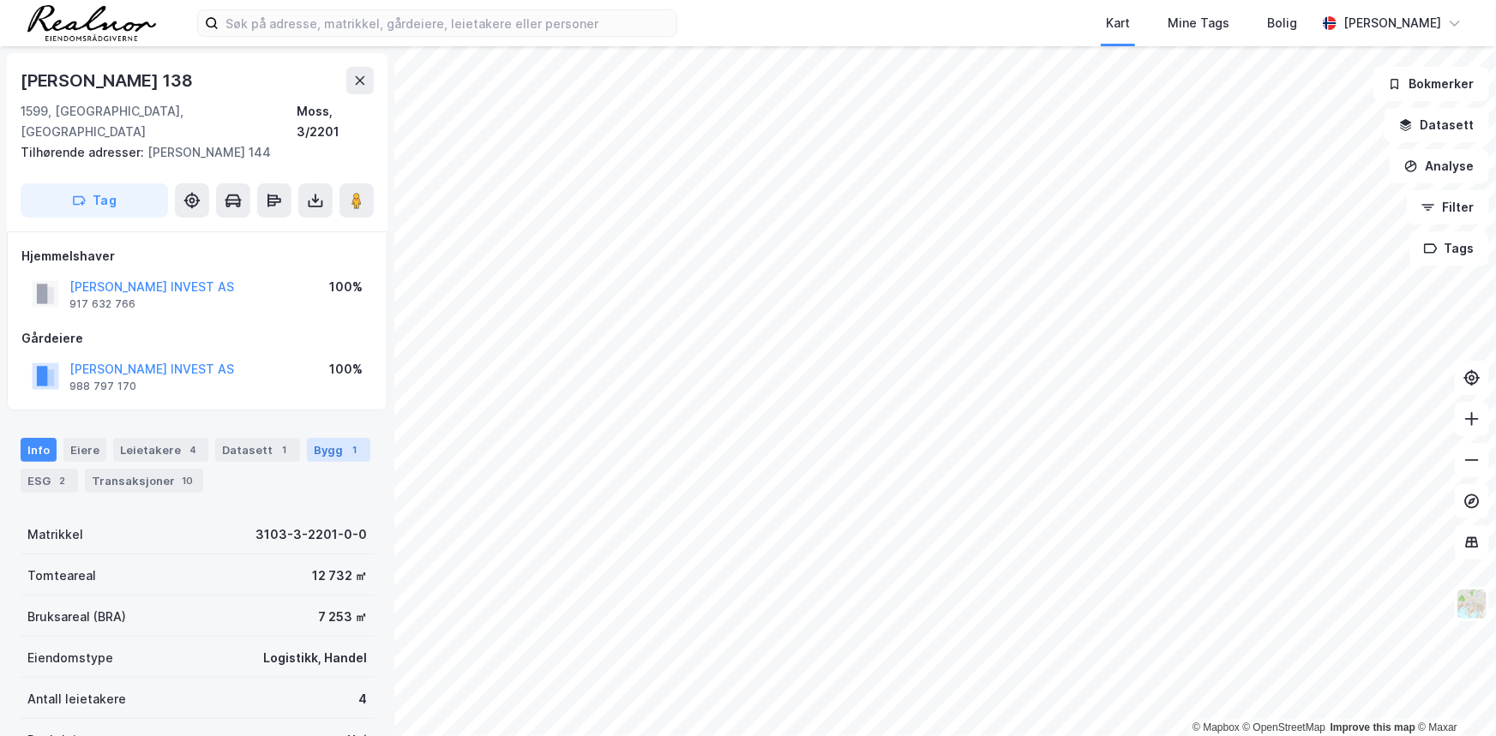
click at [321, 438] on div "Bygg 1" at bounding box center [338, 450] width 63 height 24
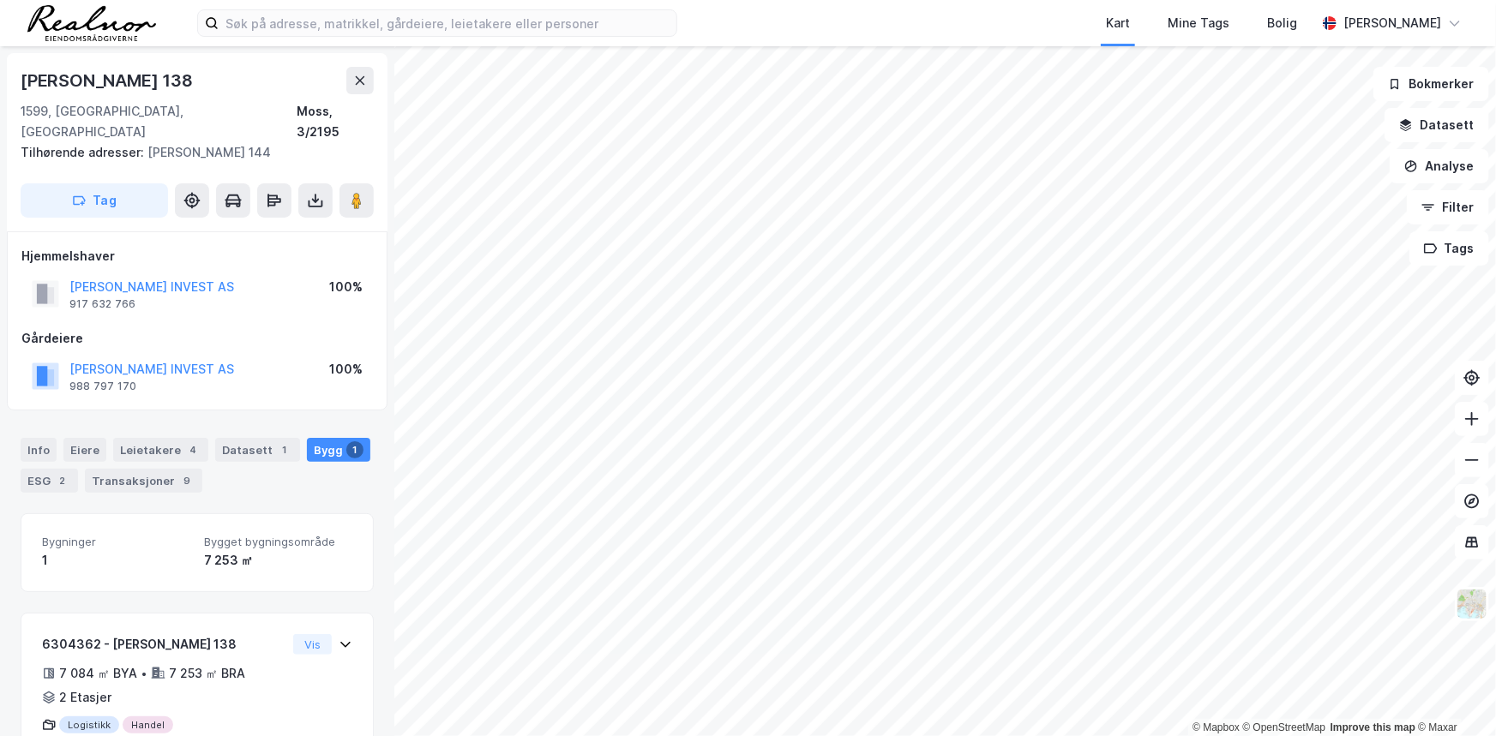
scroll to position [46, 0]
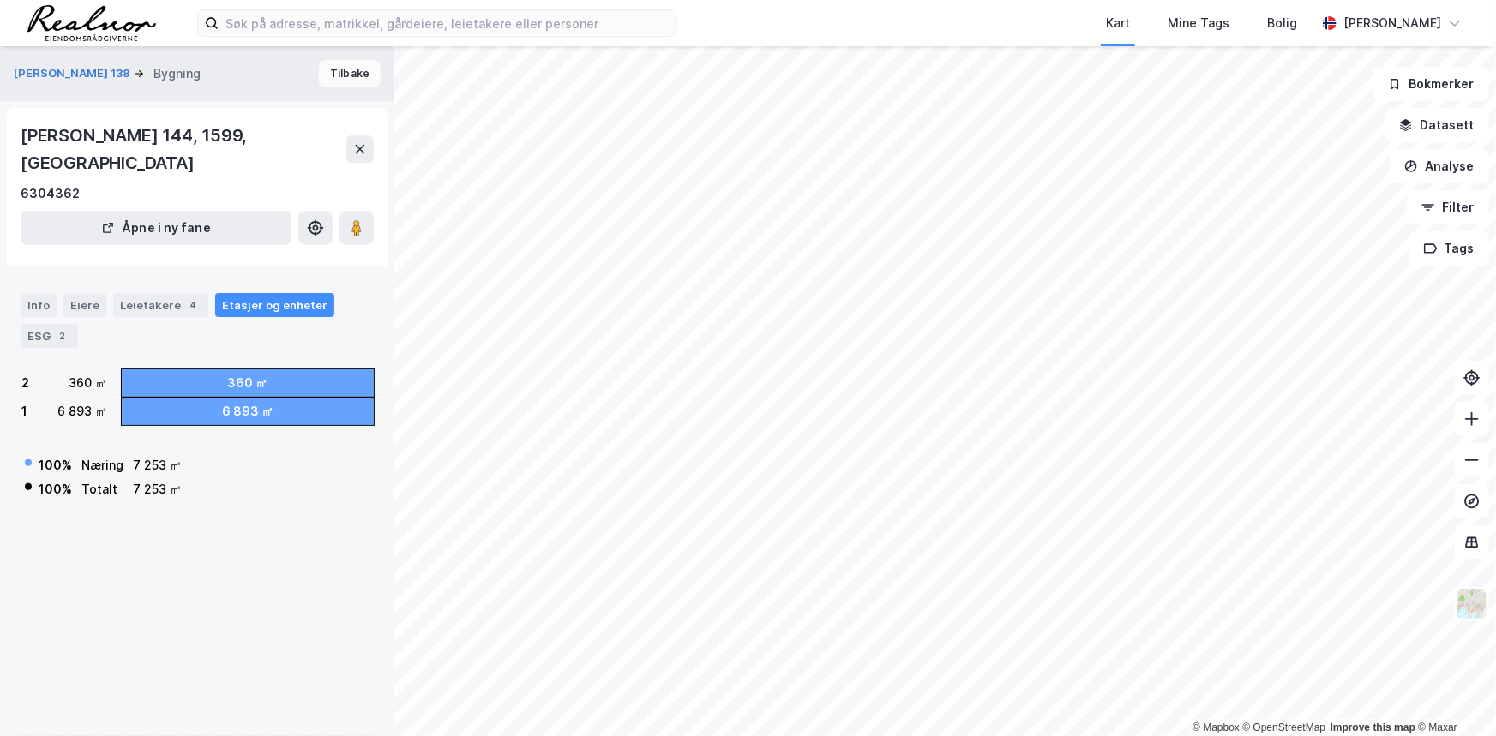
click at [334, 75] on button "Tilbake" at bounding box center [350, 73] width 62 height 27
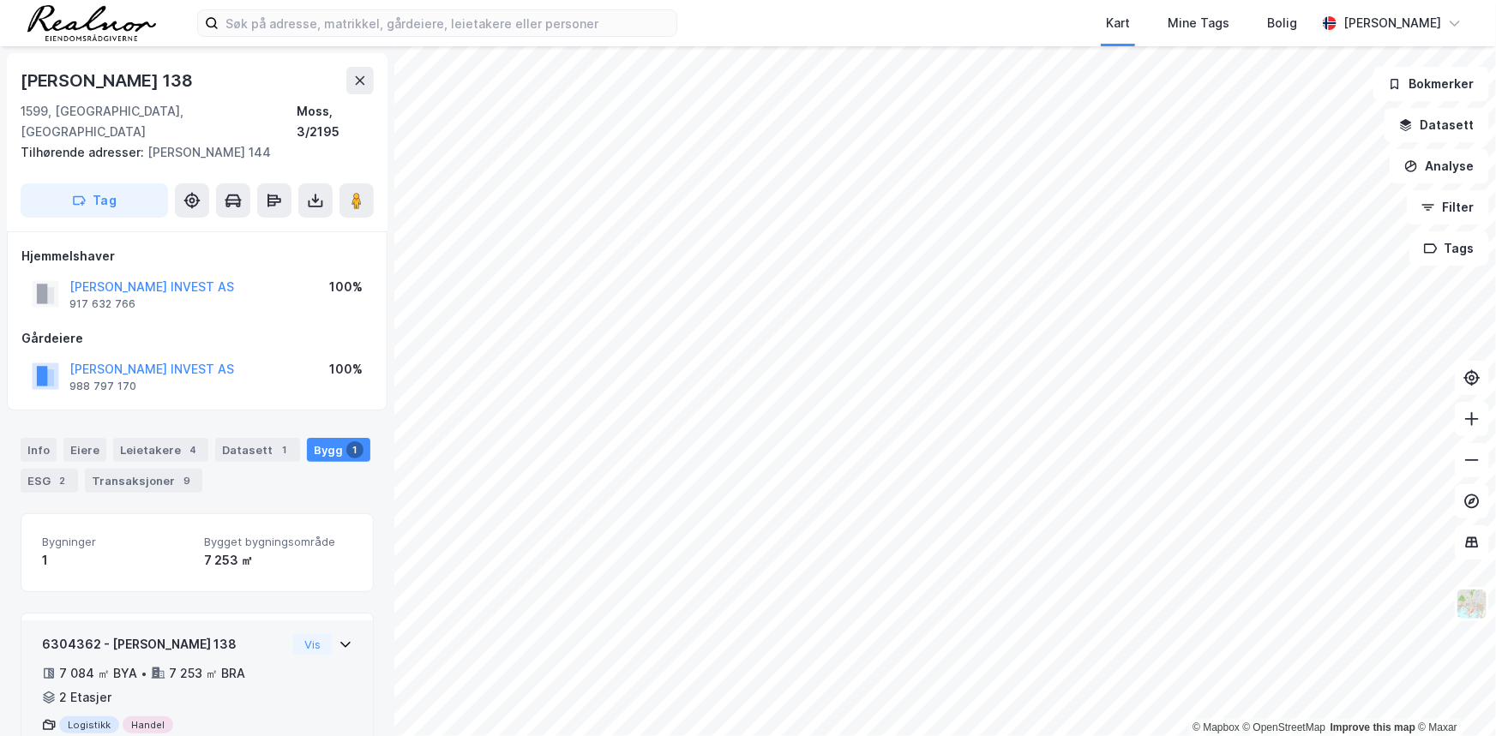
scroll to position [46, 0]
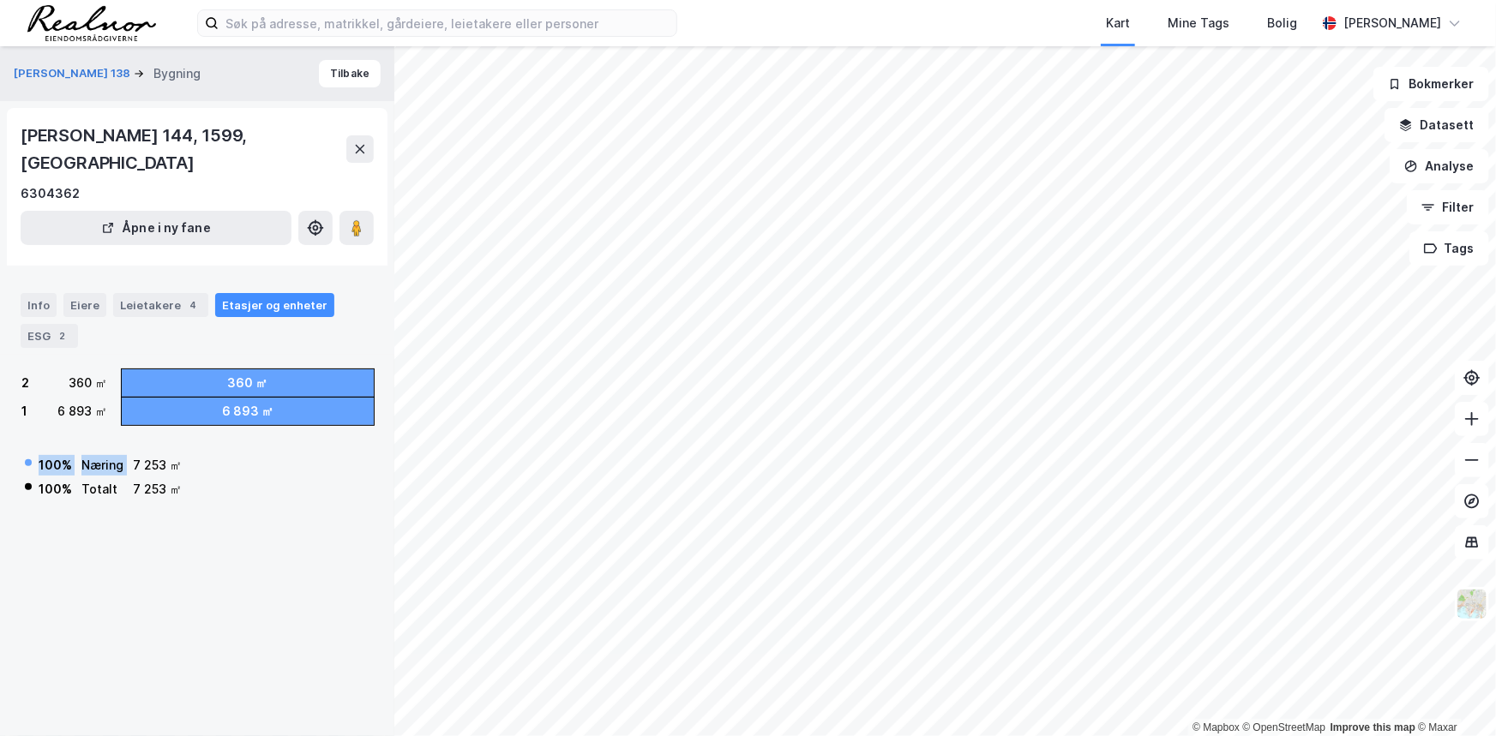
drag, startPoint x: 133, startPoint y: 440, endPoint x: 201, endPoint y: 457, distance: 69.9
click at [196, 459] on div "100 % Næring 7 253 ㎡ 100 % Totalt 7 253 ㎡" at bounding box center [197, 470] width 353 height 63
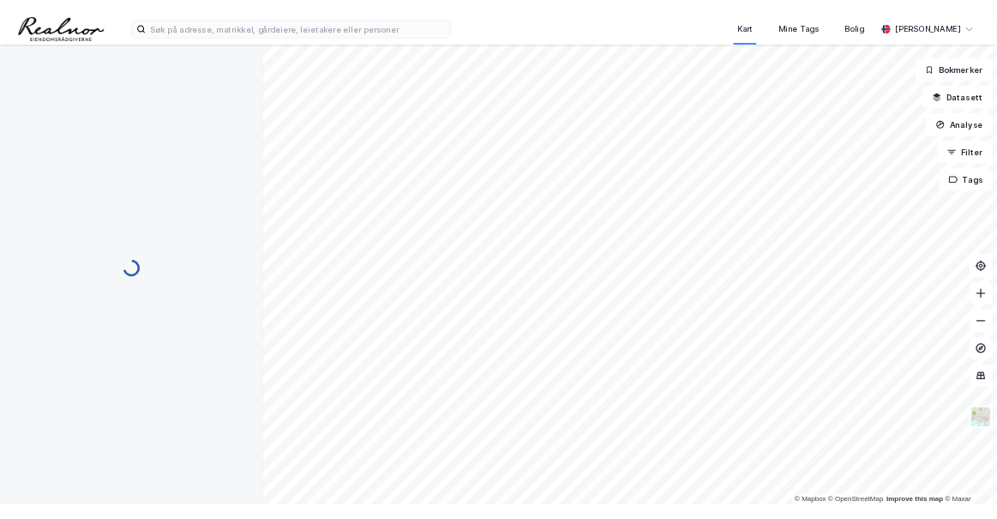
scroll to position [46, 0]
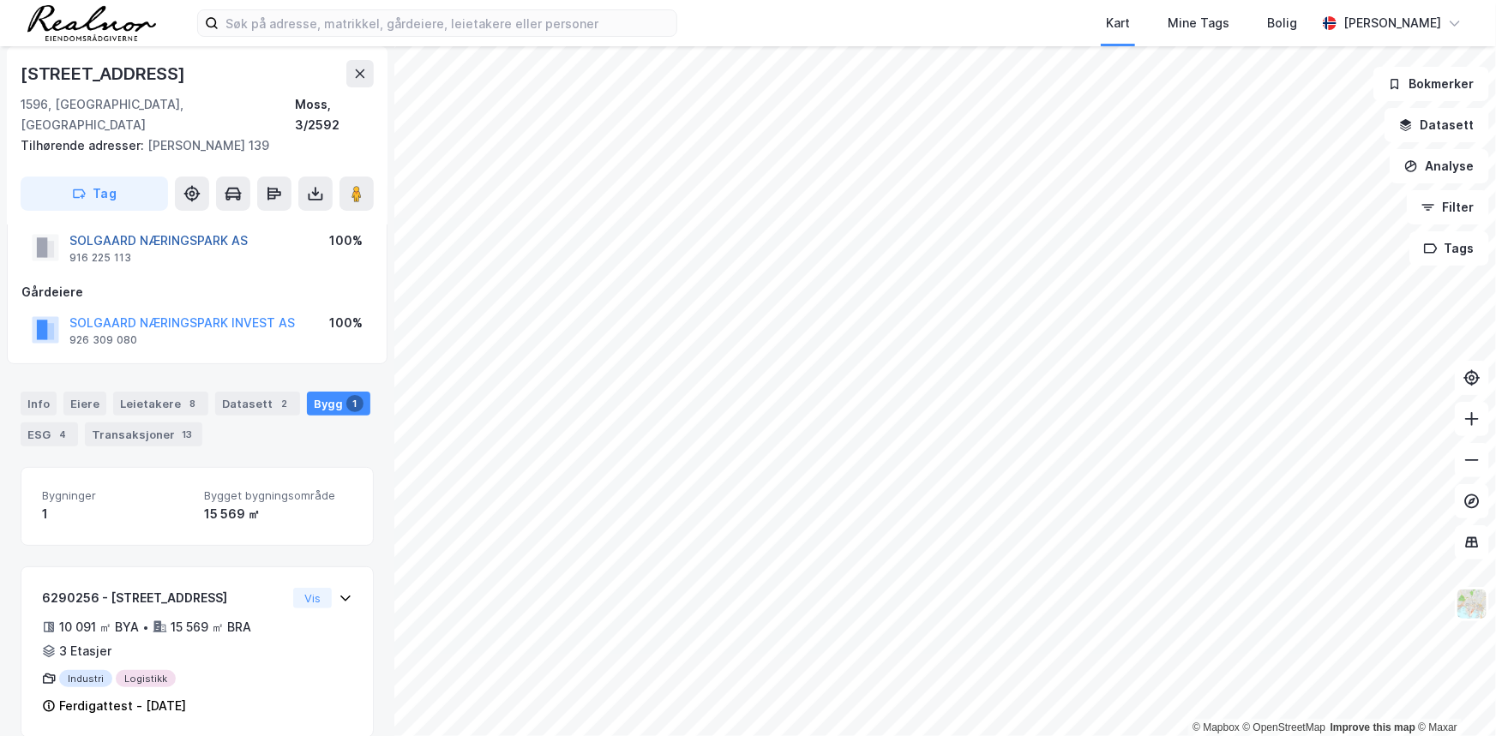
click at [0, 0] on button "SOLGAARD NÆRINGSPARK AS" at bounding box center [0, 0] width 0 height 0
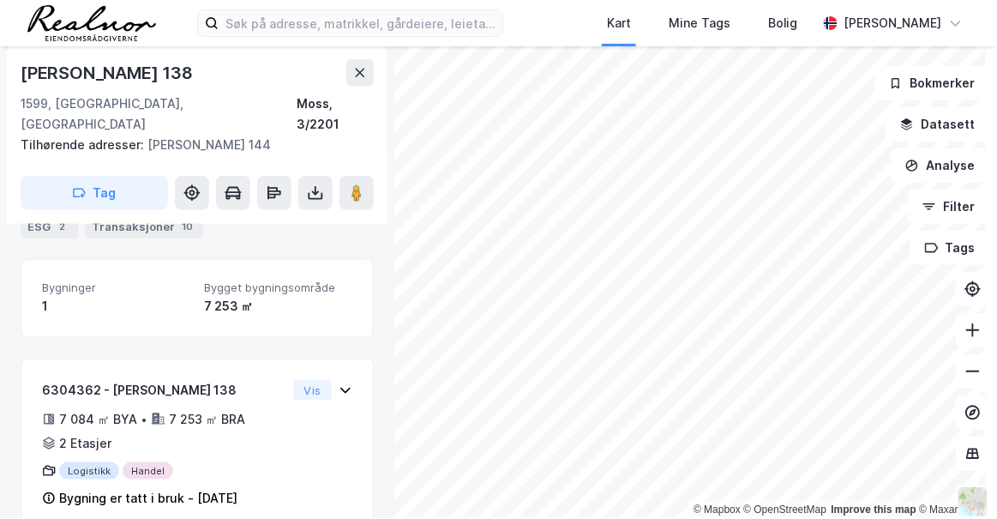
scroll to position [263, 0]
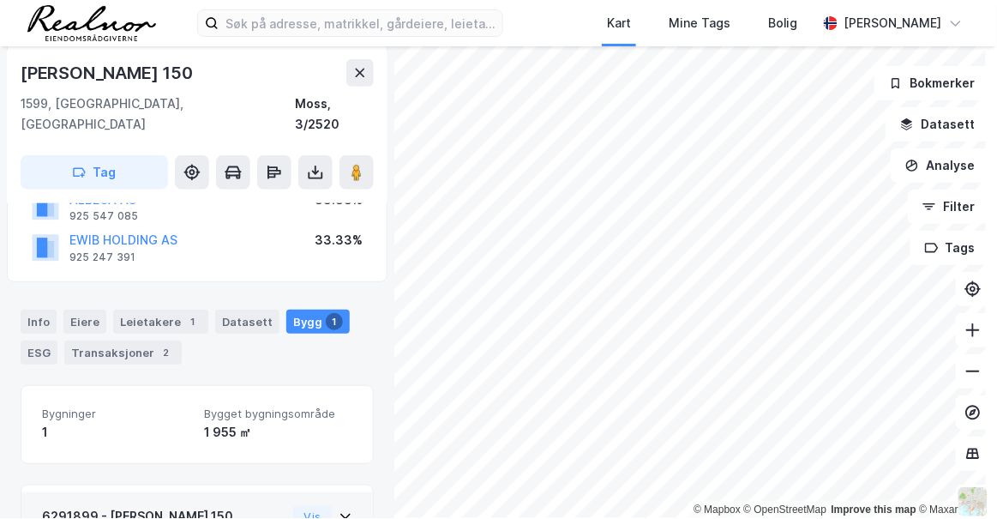
scroll to position [180, 0]
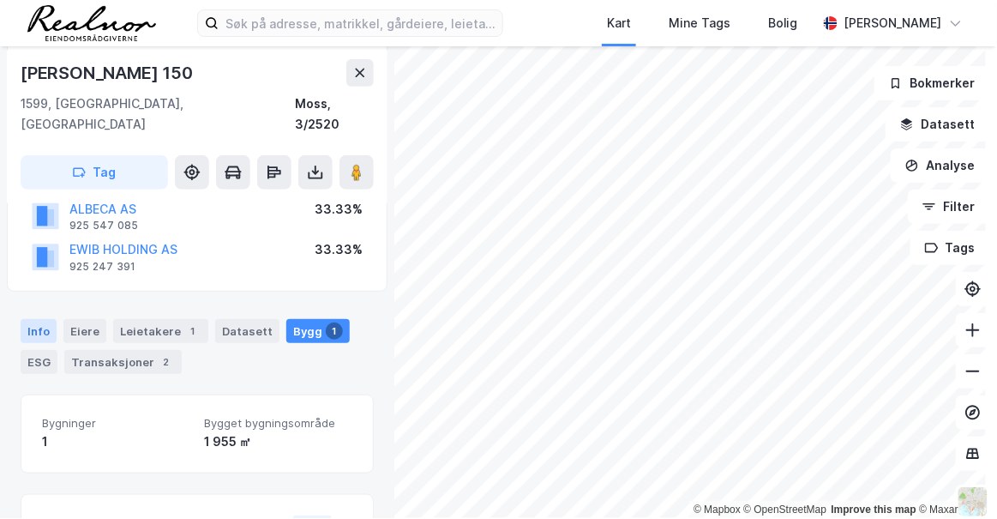
click at [25, 319] on div "Info" at bounding box center [39, 331] width 36 height 24
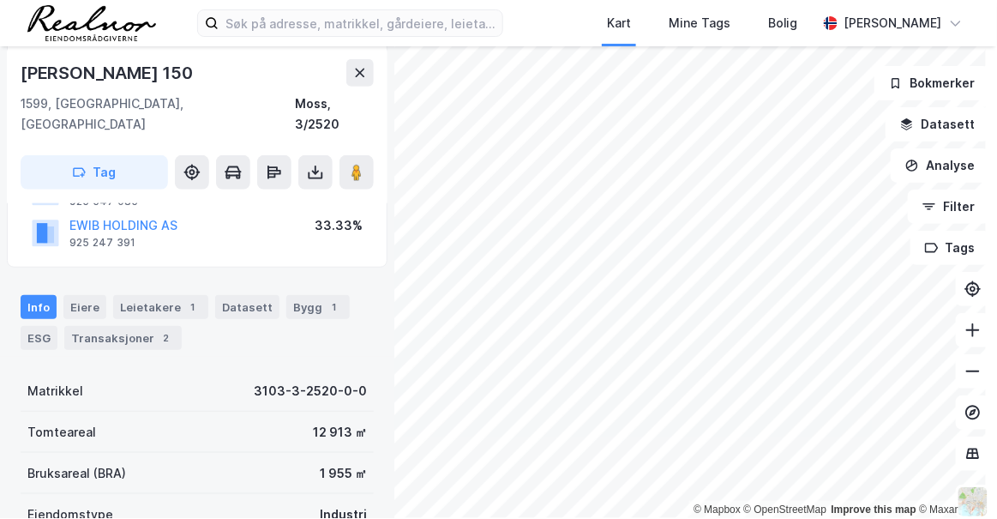
scroll to position [205, 0]
drag, startPoint x: 55, startPoint y: 77, endPoint x: 169, endPoint y: 80, distance: 114.0
click at [169, 80] on div "[PERSON_NAME] 150" at bounding box center [109, 72] width 176 height 27
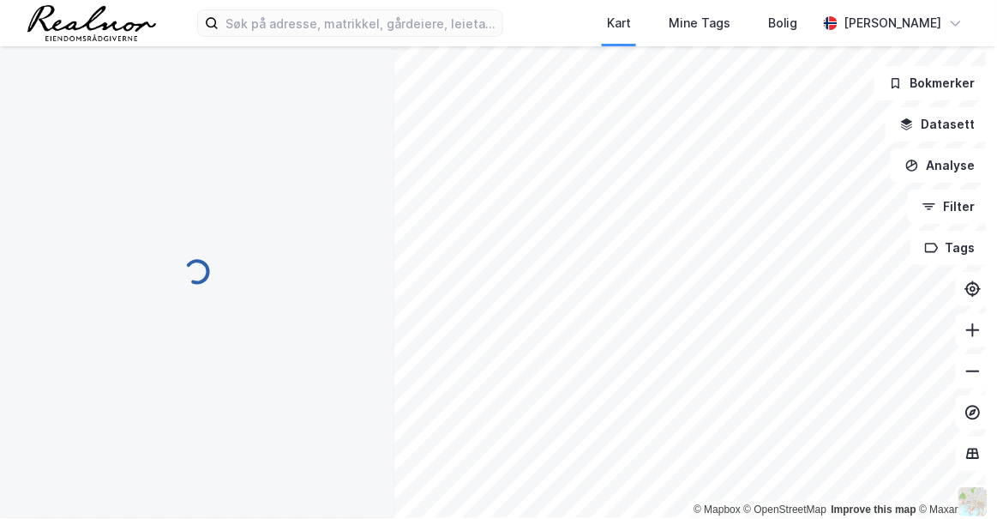
scroll to position [205, 0]
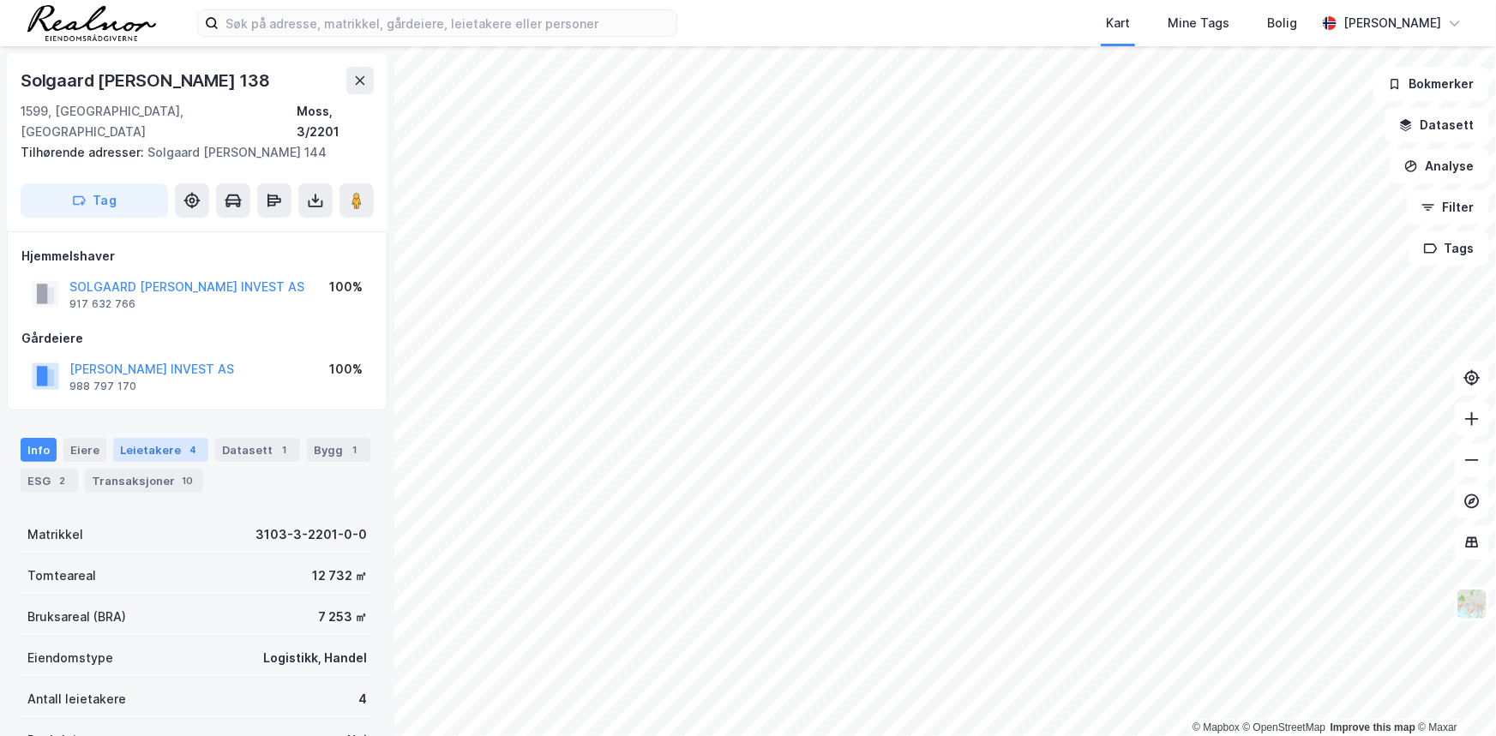
click at [146, 438] on div "Leietakere 4" at bounding box center [160, 450] width 95 height 24
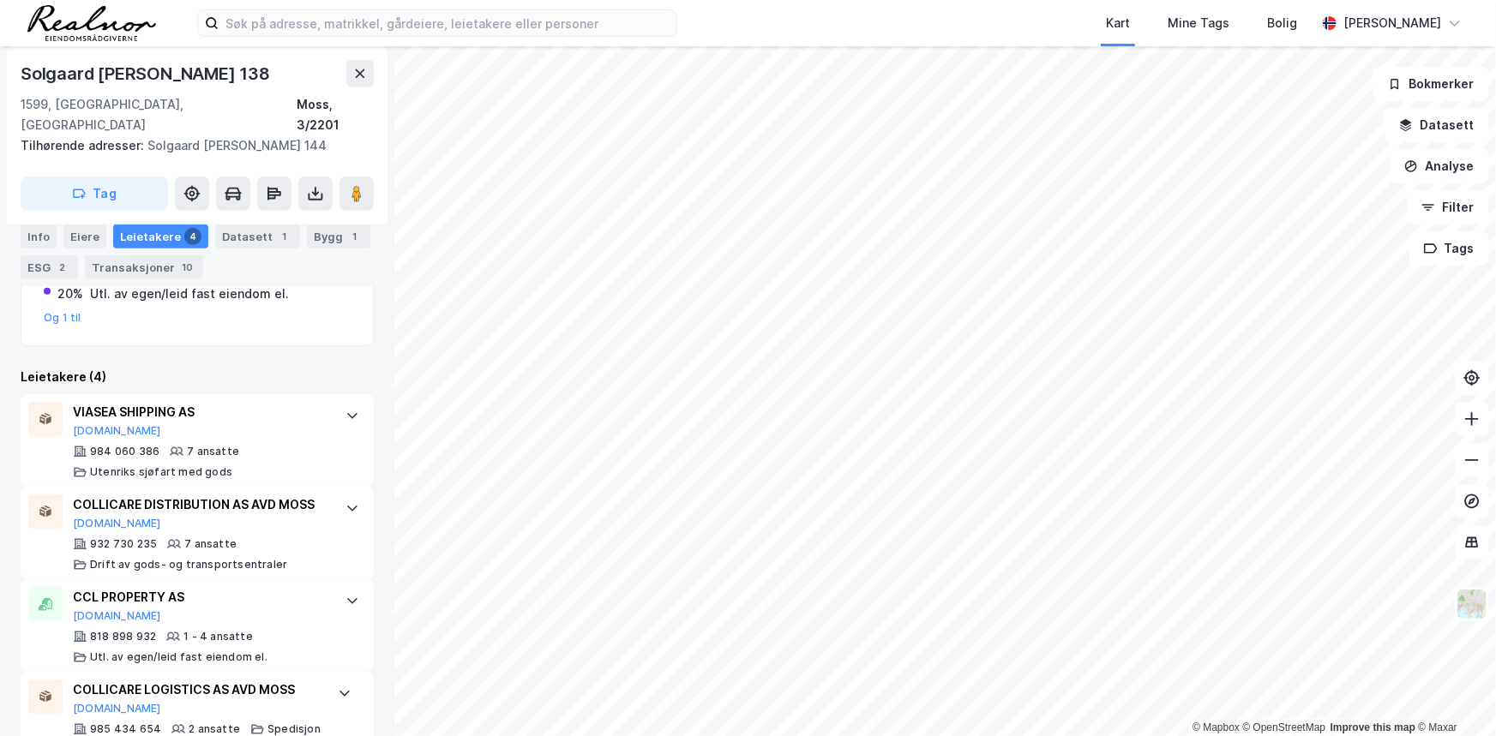
scroll to position [436, 0]
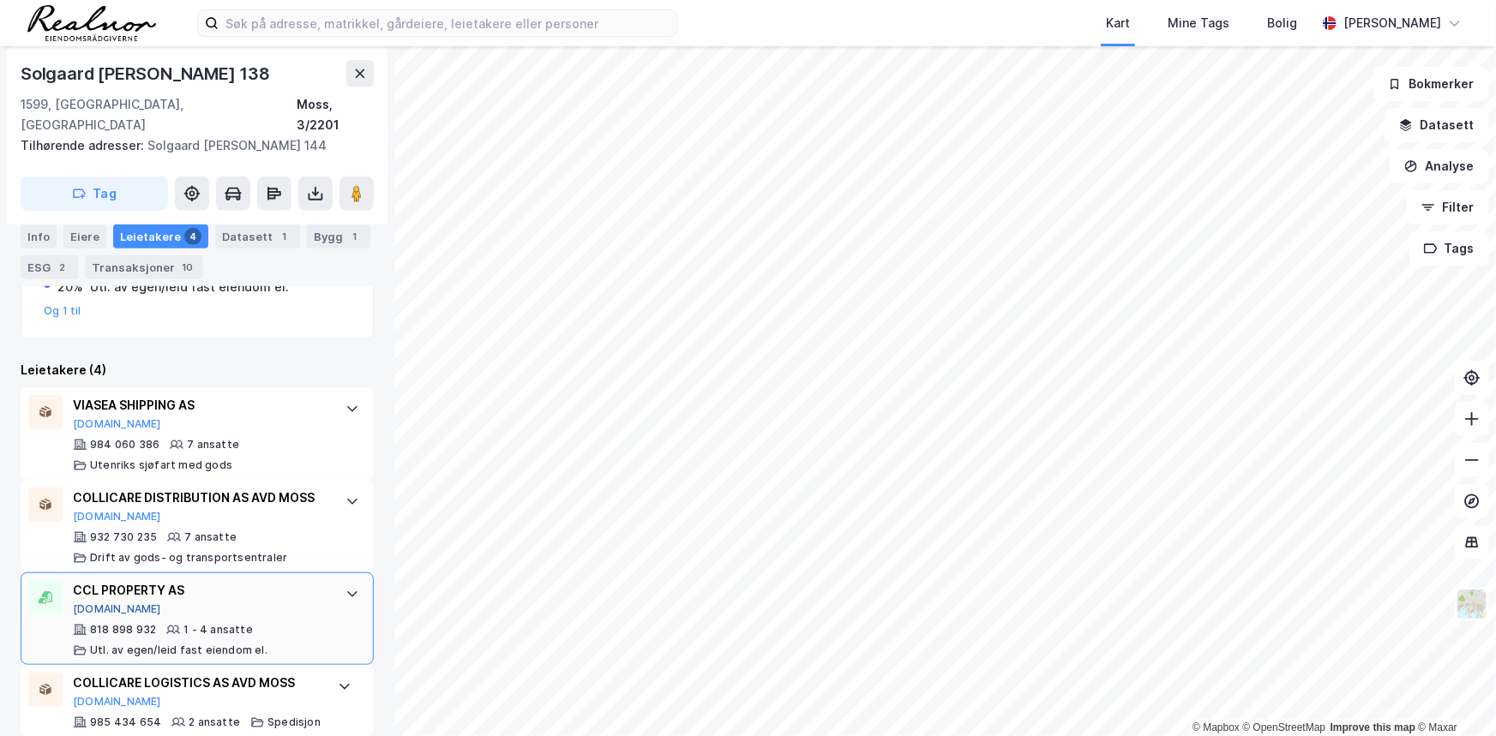
click at [100, 518] on button "Proff.no" at bounding box center [117, 610] width 88 height 14
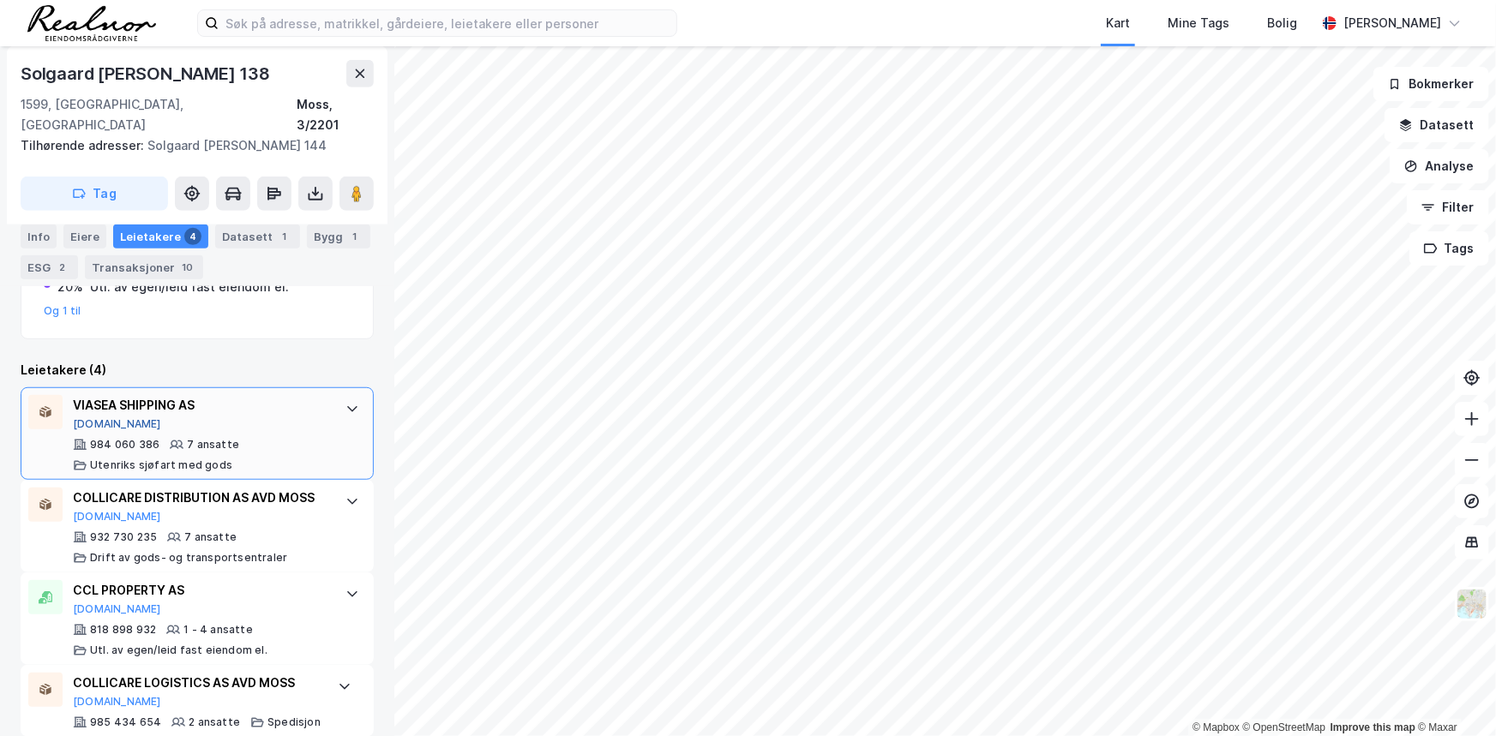
click at [101, 417] on button "Proff.no" at bounding box center [117, 424] width 88 height 14
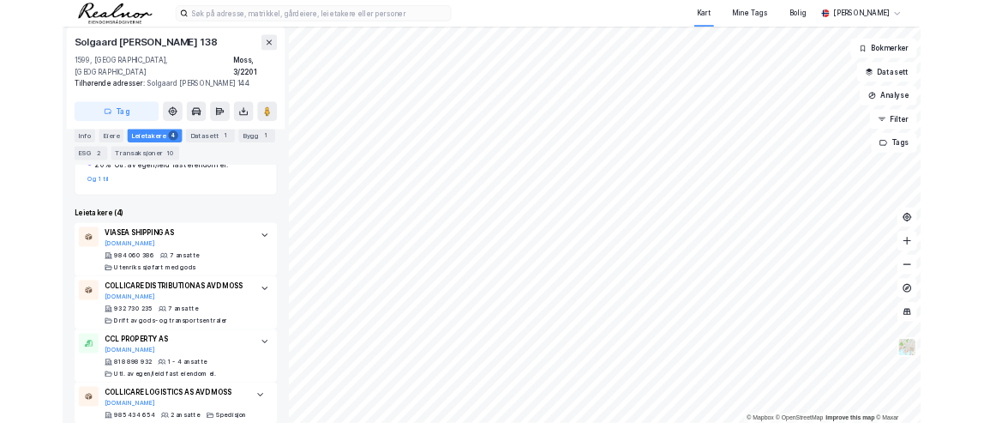
scroll to position [73, 0]
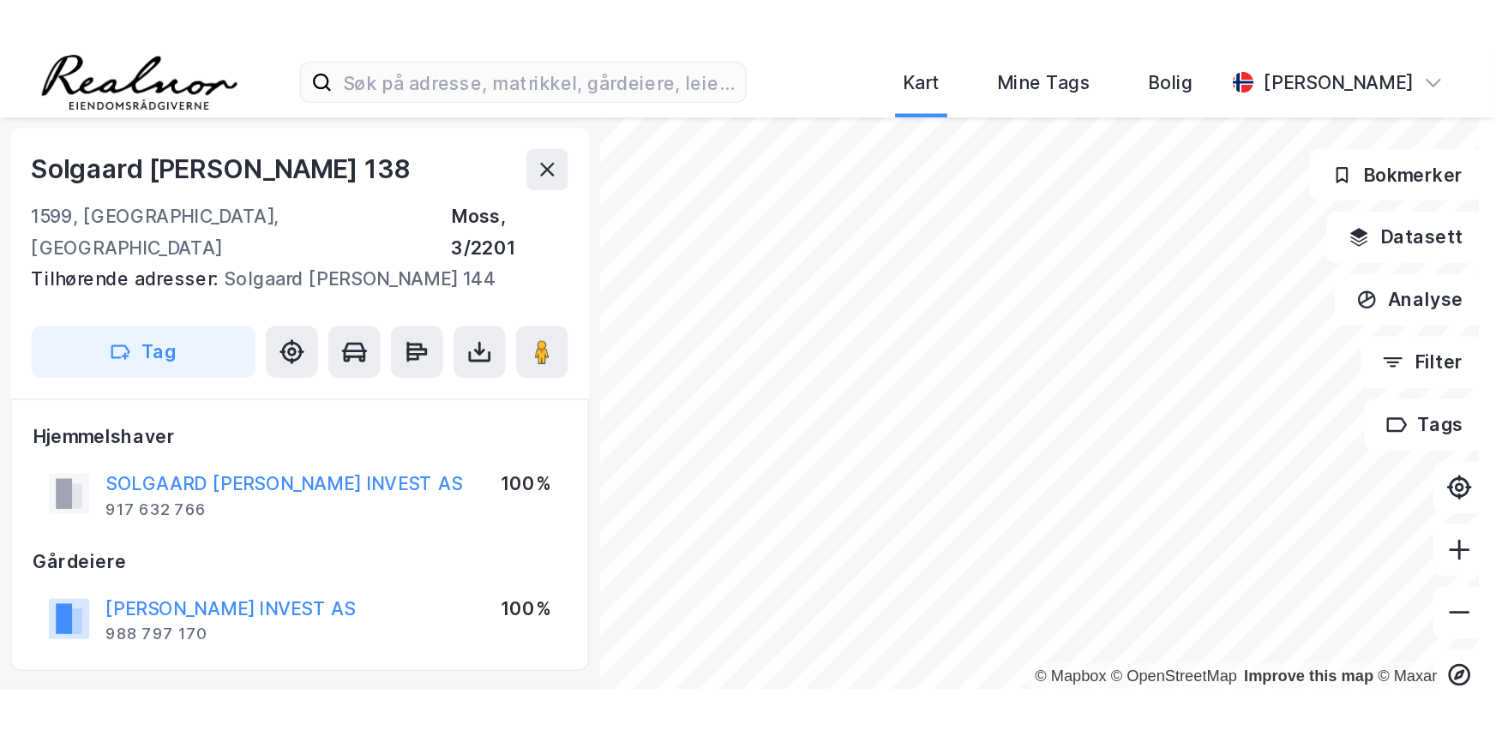
scroll to position [73, 0]
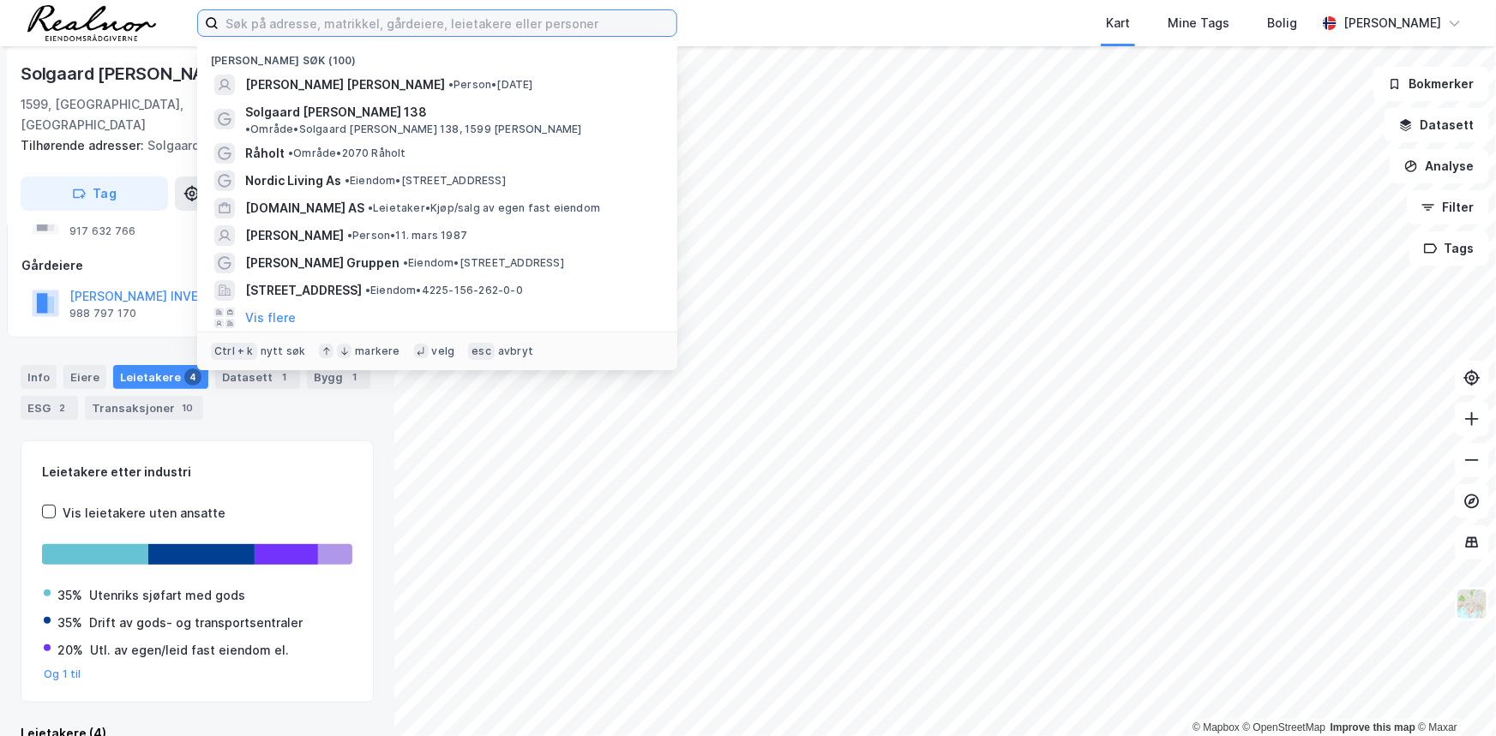
click at [285, 24] on input at bounding box center [448, 23] width 458 height 26
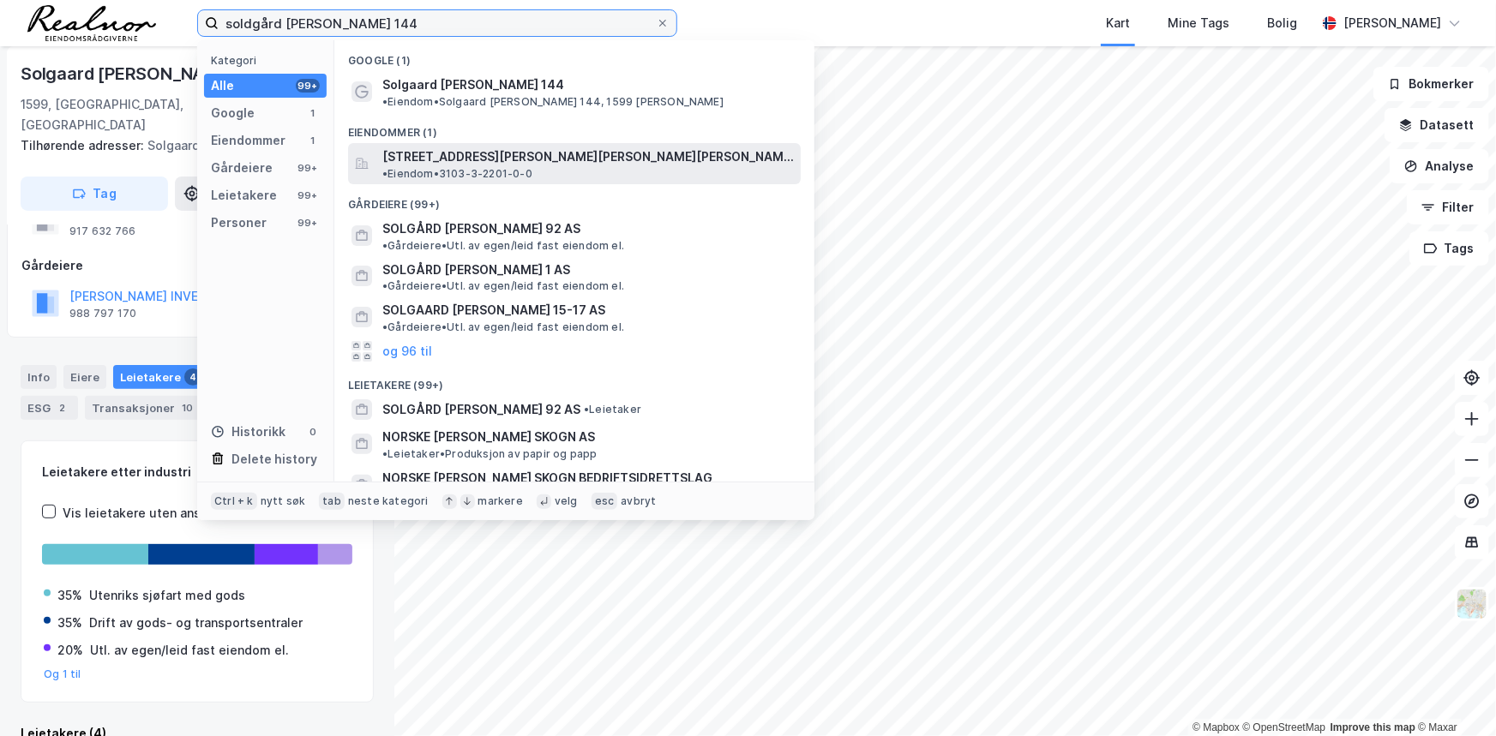
type input "soldgård skog 144"
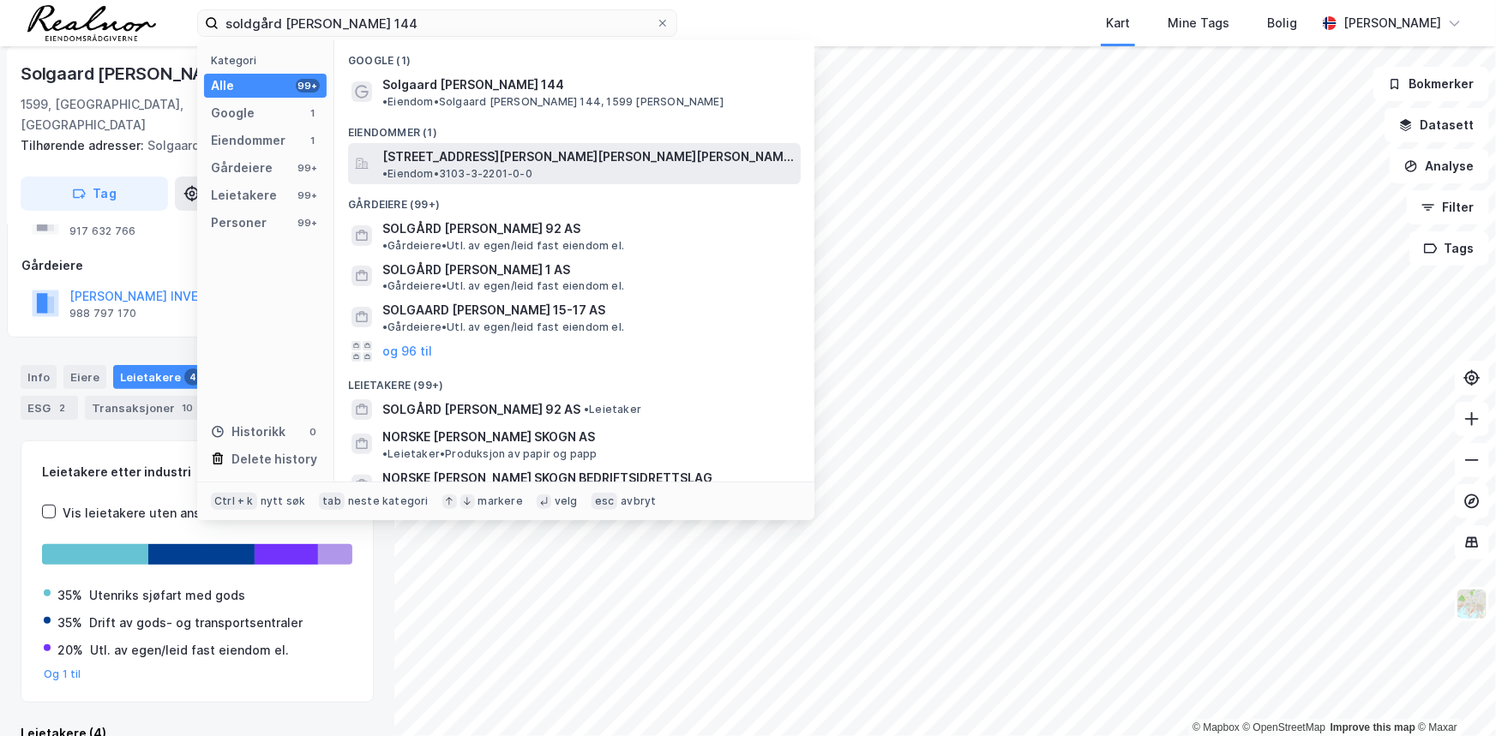
click at [517, 147] on span "Solgaard skog 144, 1599, MOSS, MOSS" at bounding box center [587, 157] width 411 height 21
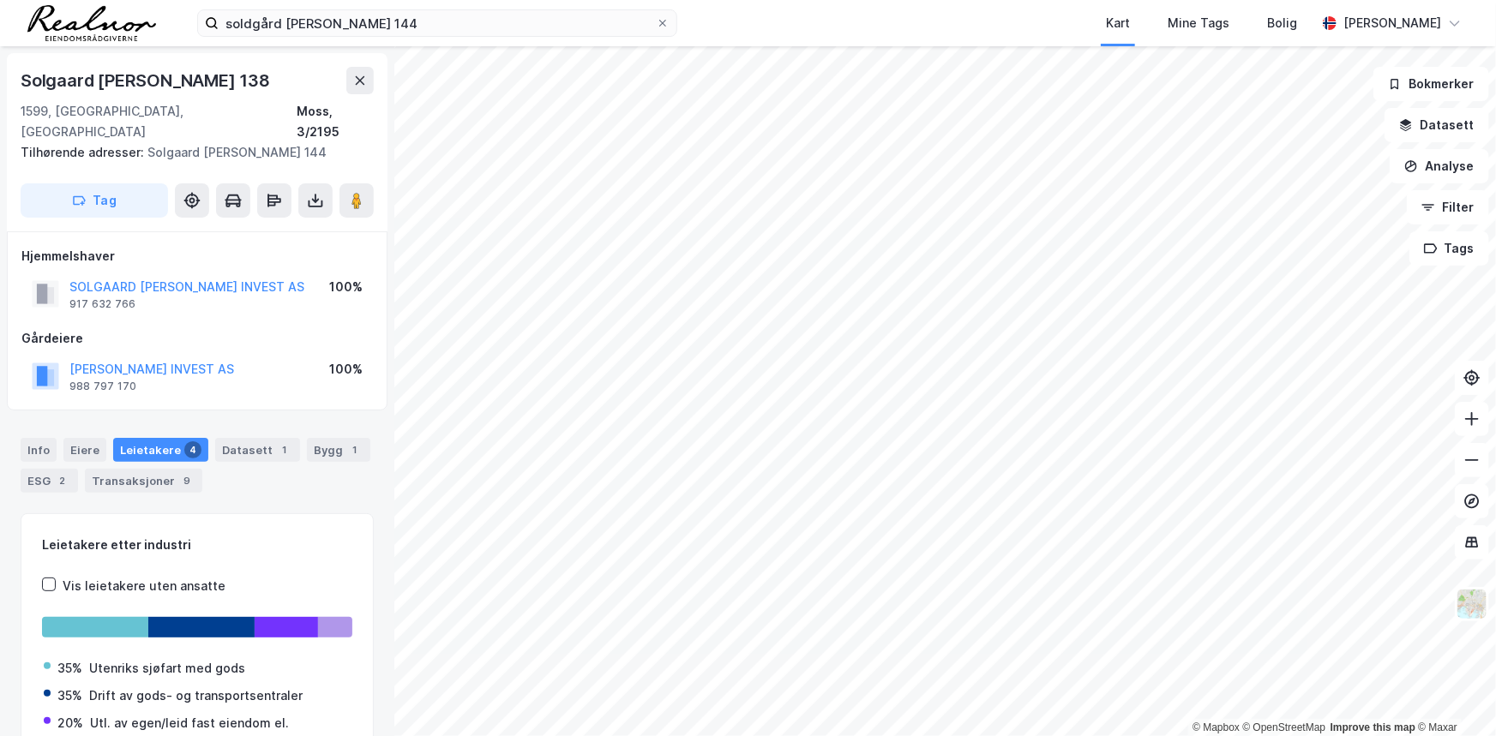
scroll to position [73, 0]
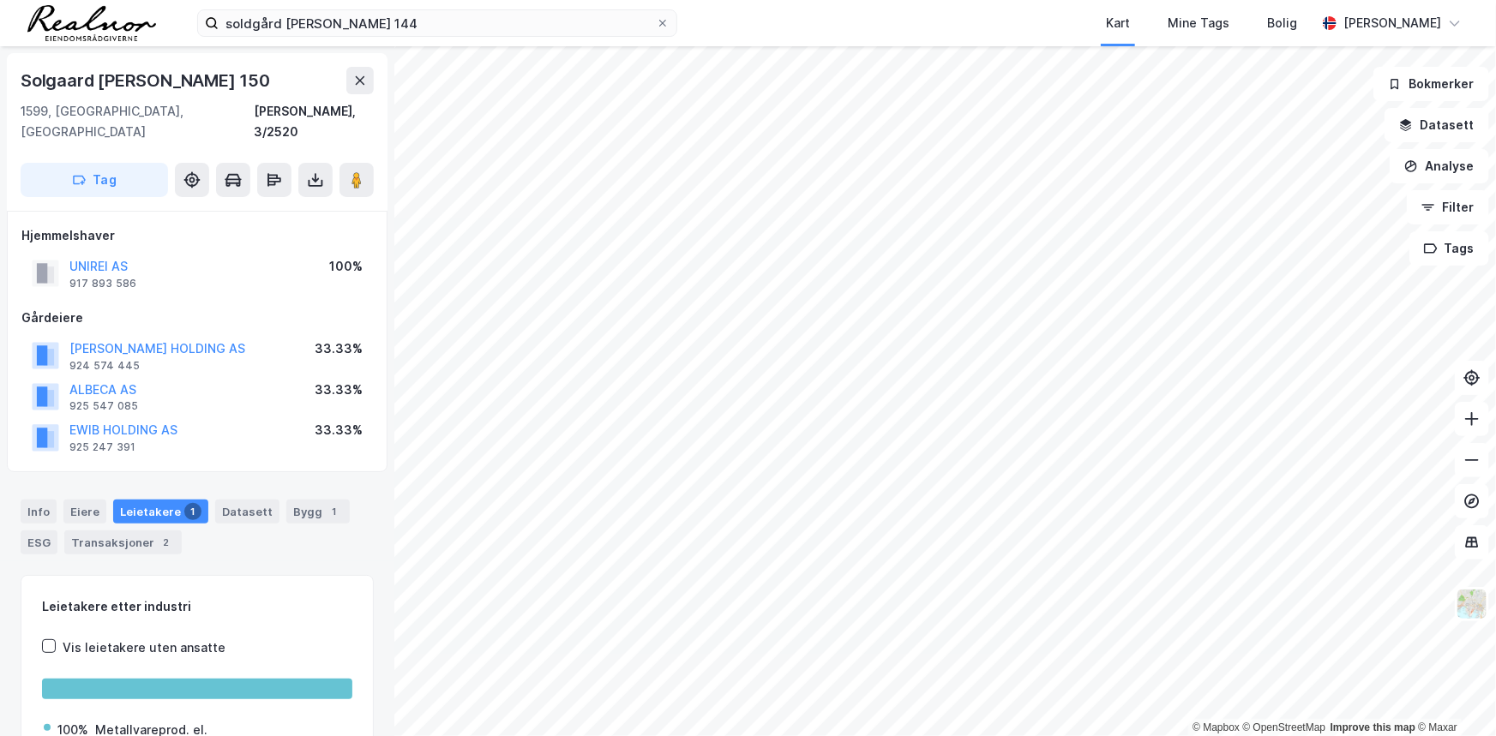
scroll to position [73, 0]
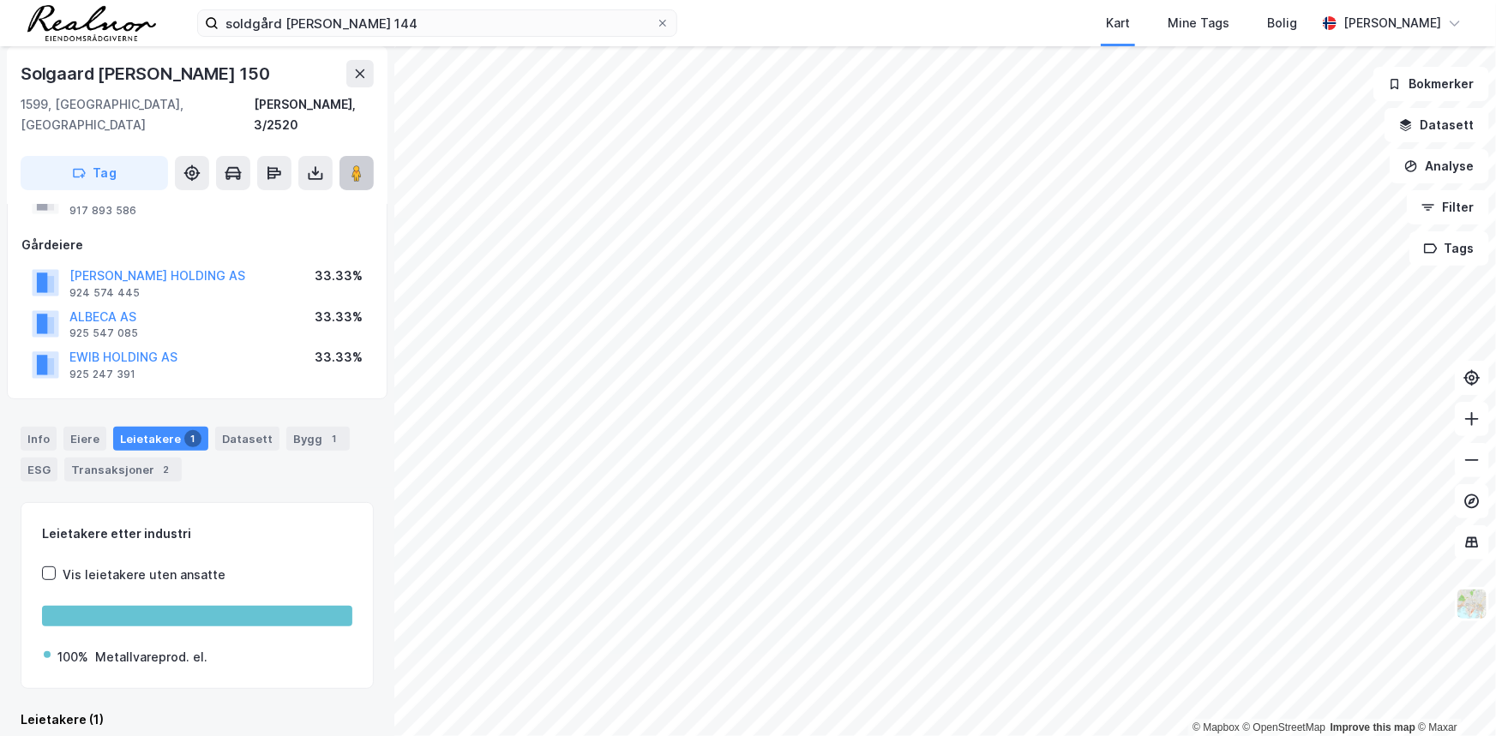
click at [346, 163] on button at bounding box center [356, 173] width 34 height 34
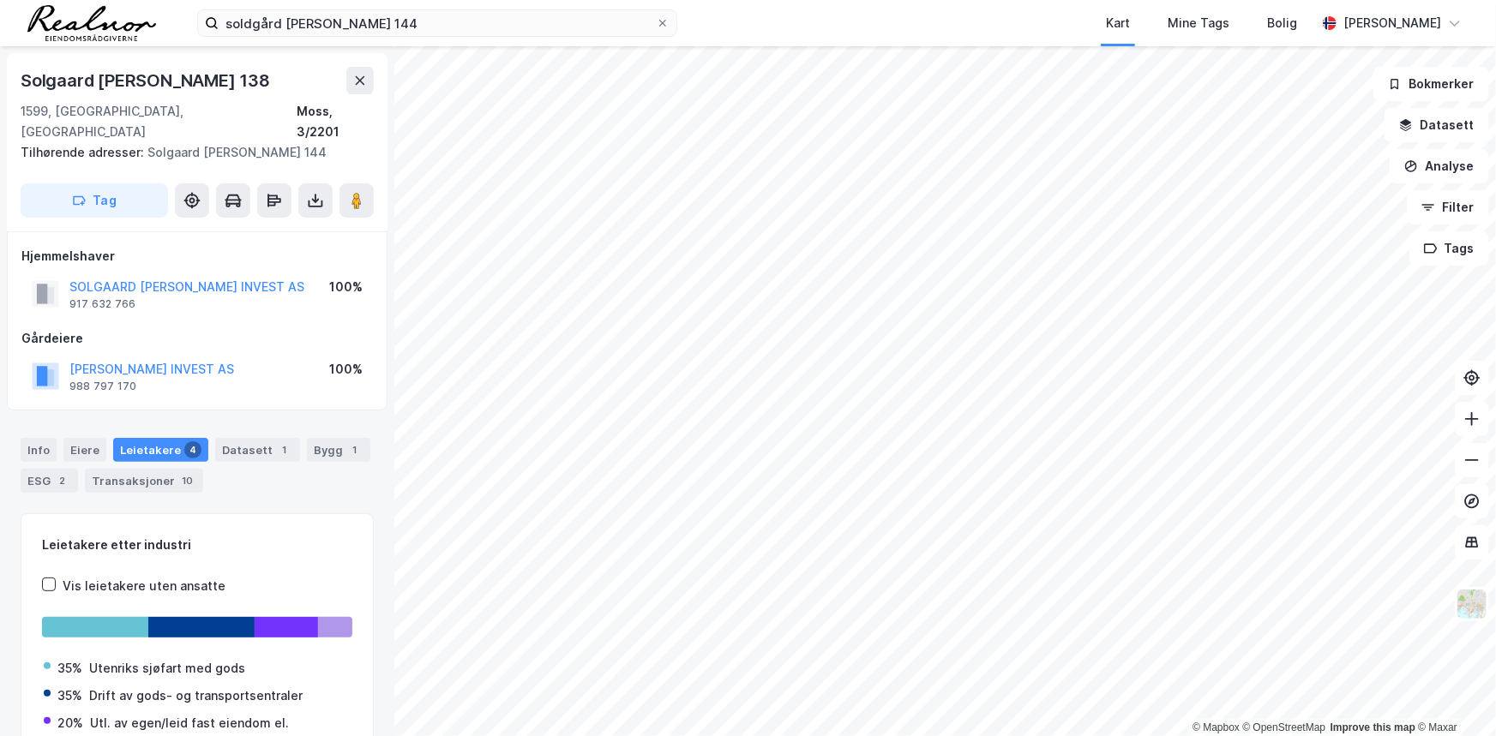
scroll to position [73, 0]
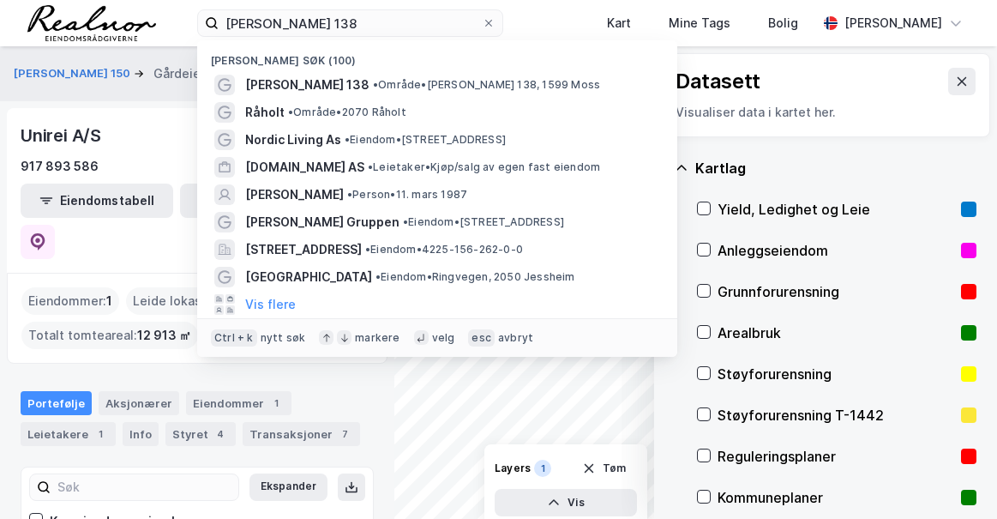
click at [291, 25] on input "[PERSON_NAME] 138" at bounding box center [350, 23] width 263 height 26
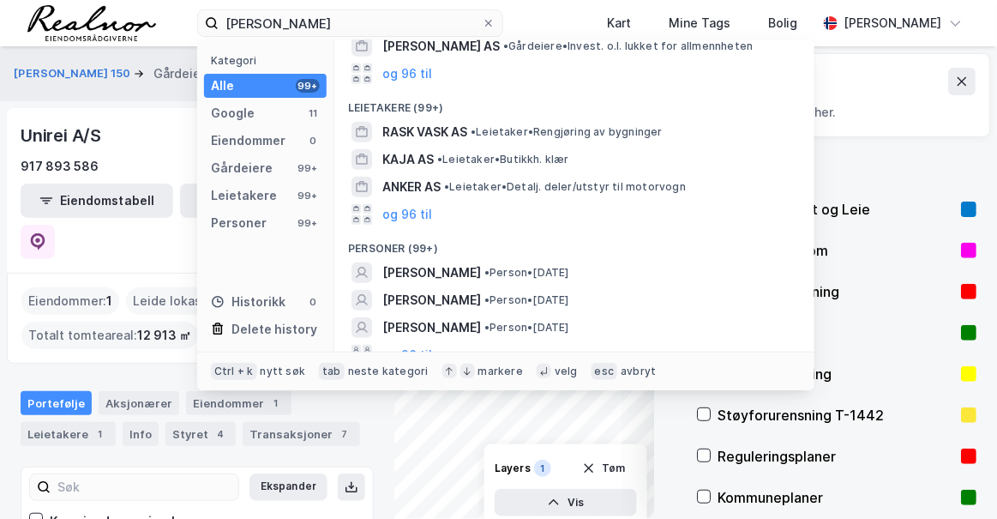
scroll to position [250, 0]
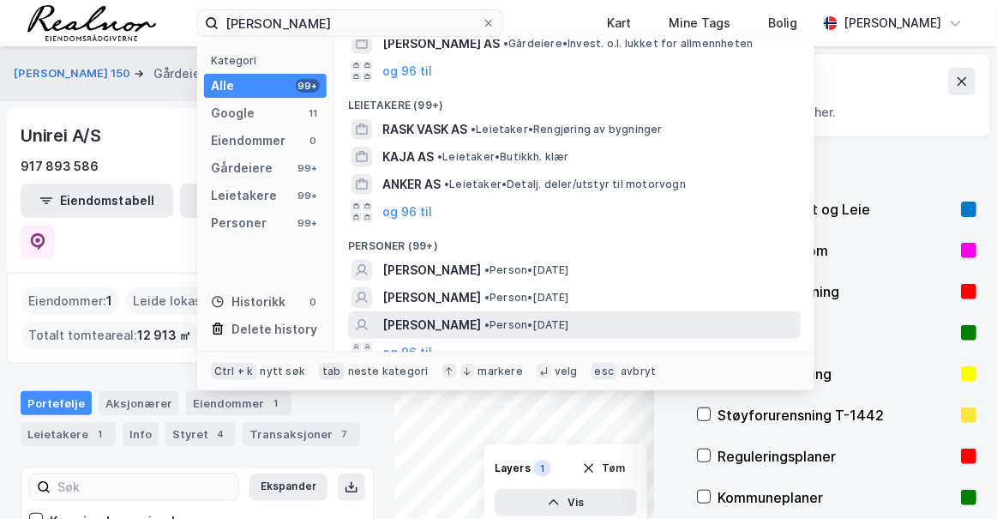
type input "[PERSON_NAME]"
click at [462, 315] on span "[PERSON_NAME]" at bounding box center [431, 325] width 99 height 21
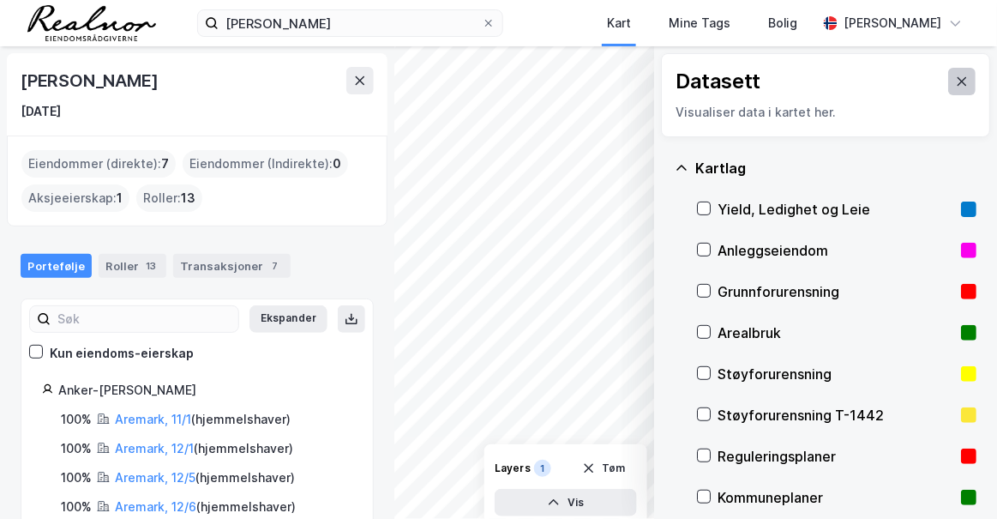
click at [948, 71] on button at bounding box center [961, 81] width 27 height 27
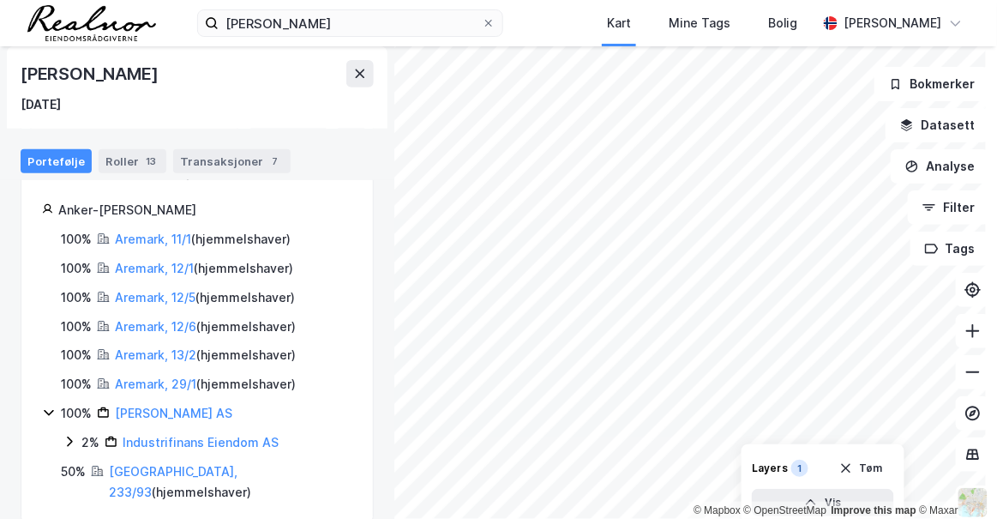
scroll to position [181, 0]
click at [130, 470] on link "[GEOGRAPHIC_DATA], 233/93" at bounding box center [173, 480] width 129 height 35
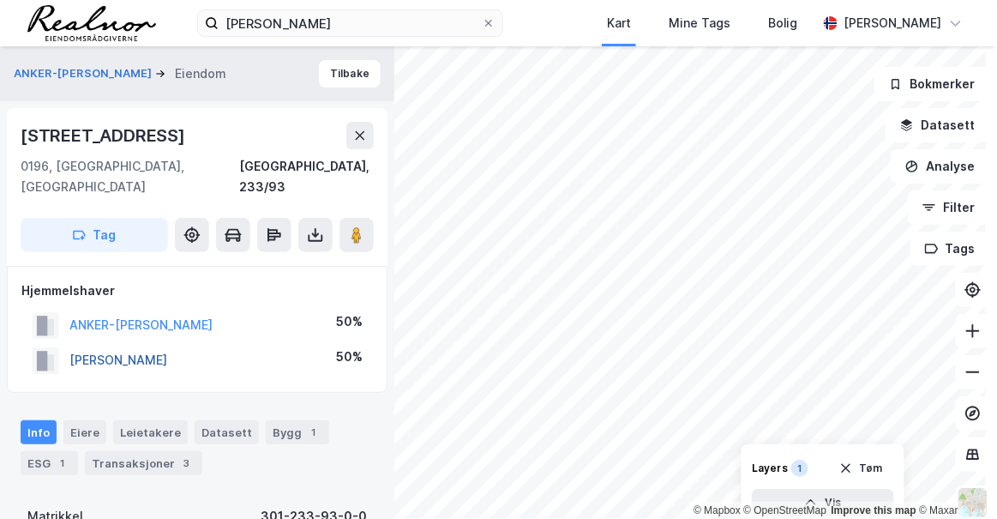
click at [0, 0] on button "[PERSON_NAME]" at bounding box center [0, 0] width 0 height 0
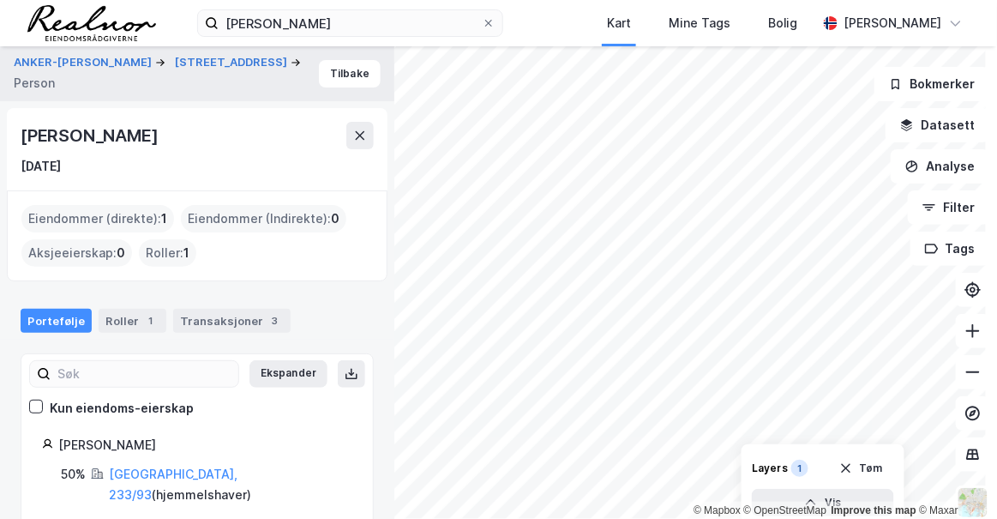
scroll to position [6, 0]
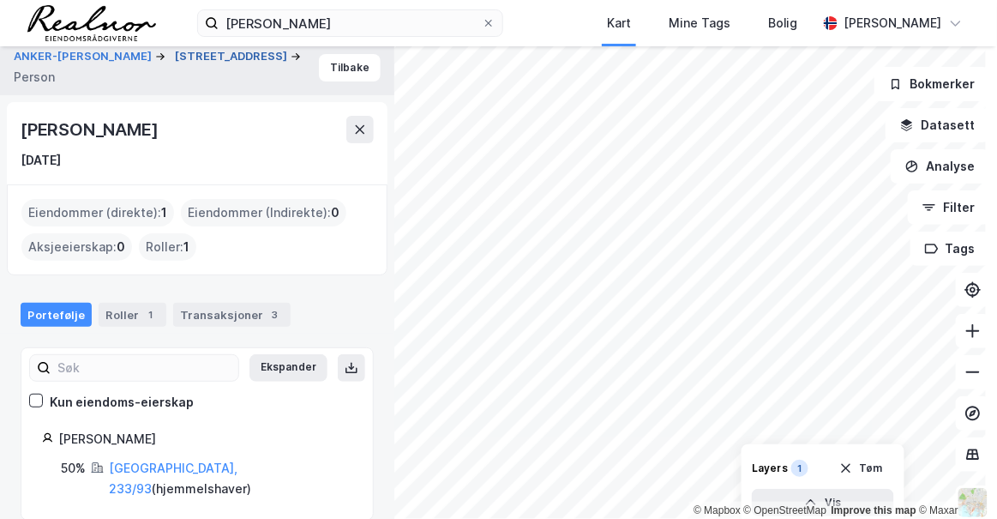
click at [175, 65] on button "[STREET_ADDRESS]" at bounding box center [233, 56] width 116 height 17
